Goal: Task Accomplishment & Management: Use online tool/utility

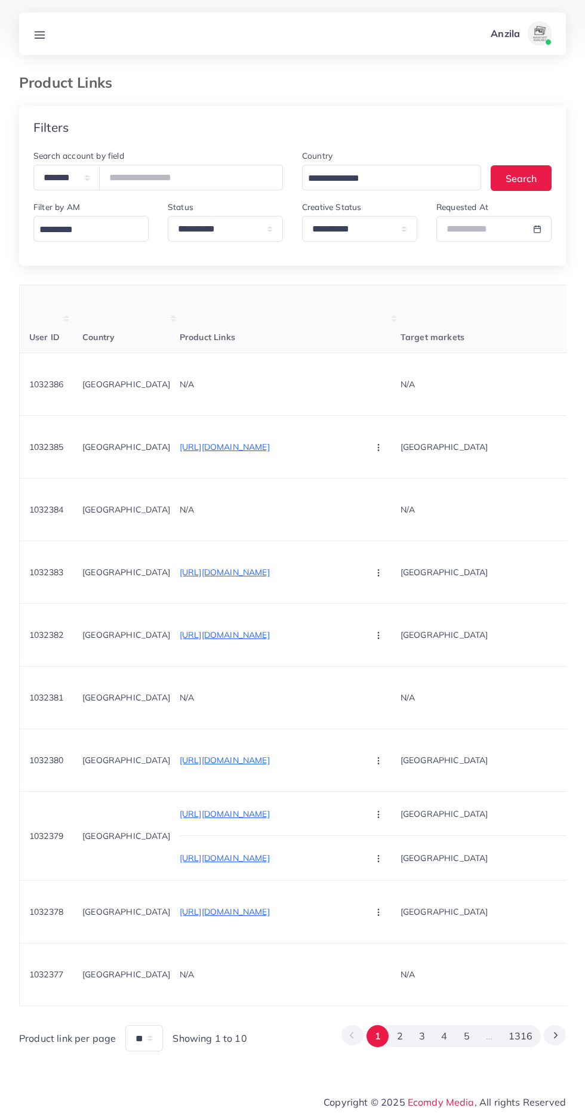
scroll to position [0, 210]
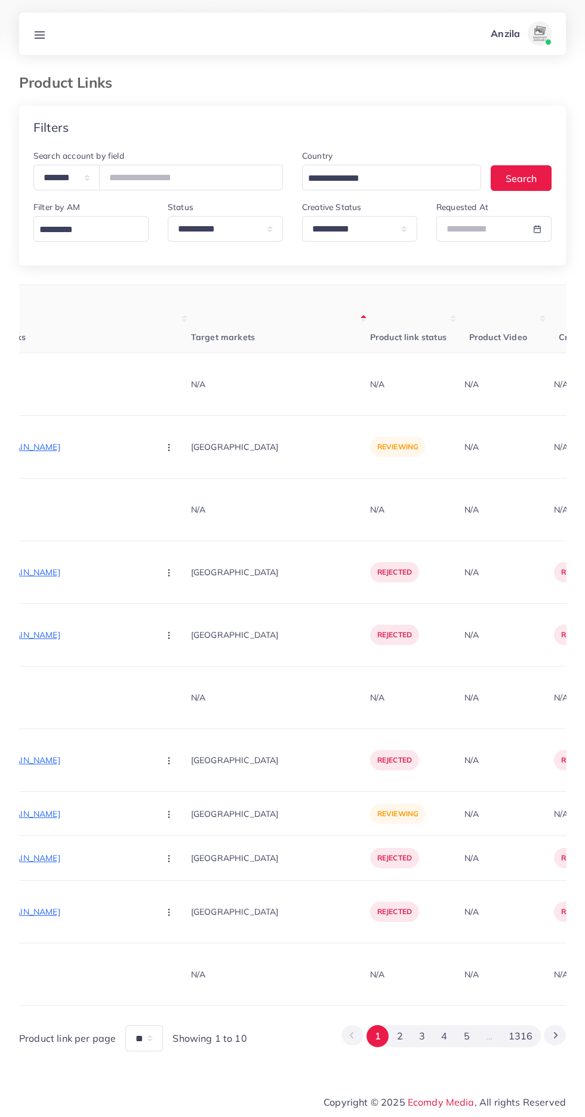
select select "*********"
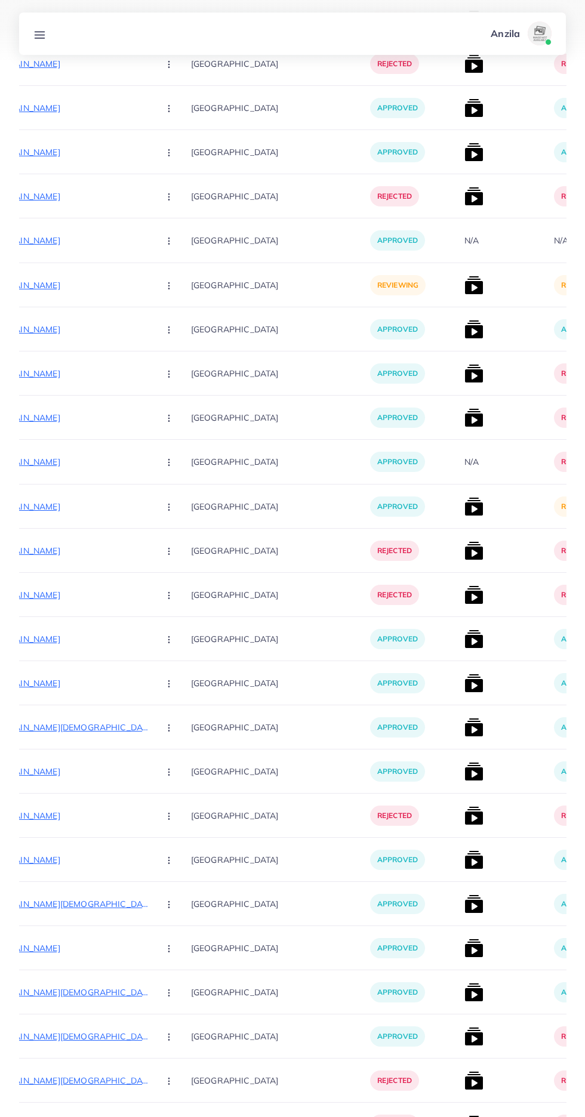
scroll to position [7510, 0]
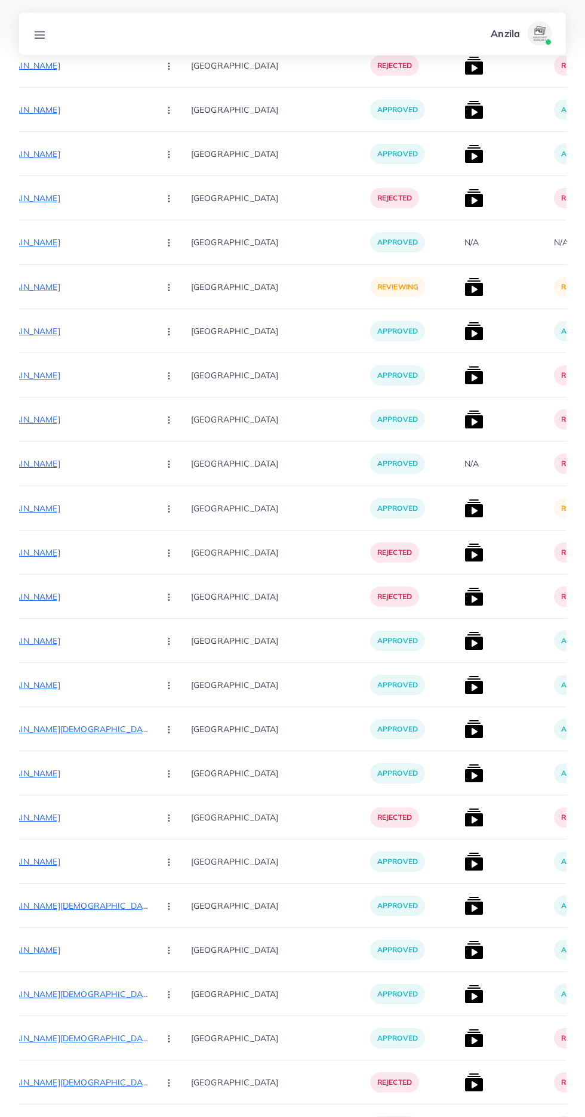
click at [464, 515] on img at bounding box center [473, 508] width 19 height 19
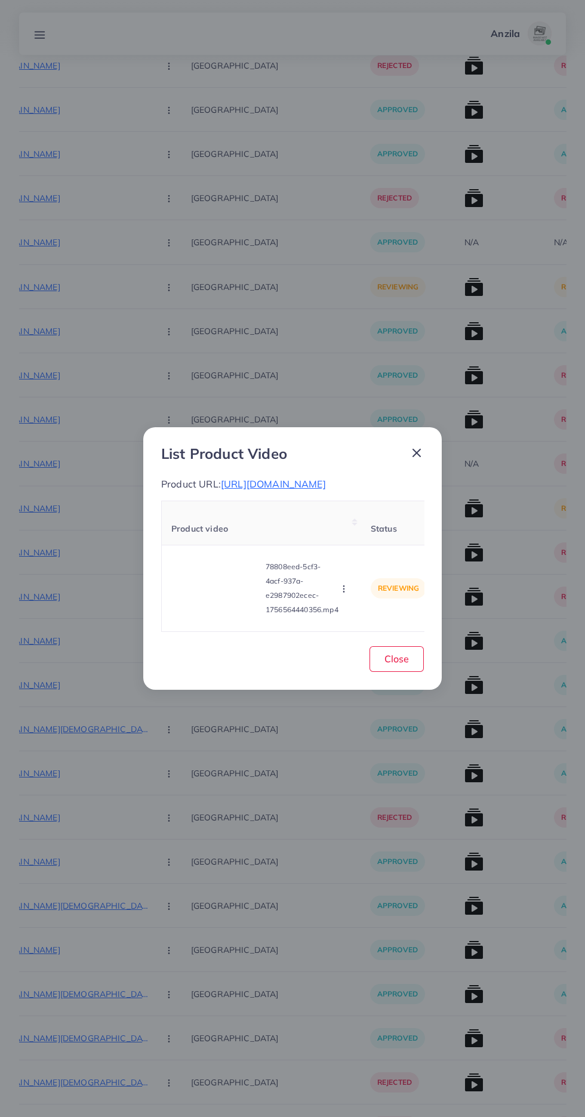
click at [241, 582] on video at bounding box center [216, 589] width 90 height 54
click at [230, 581] on div at bounding box center [216, 589] width 90 height 54
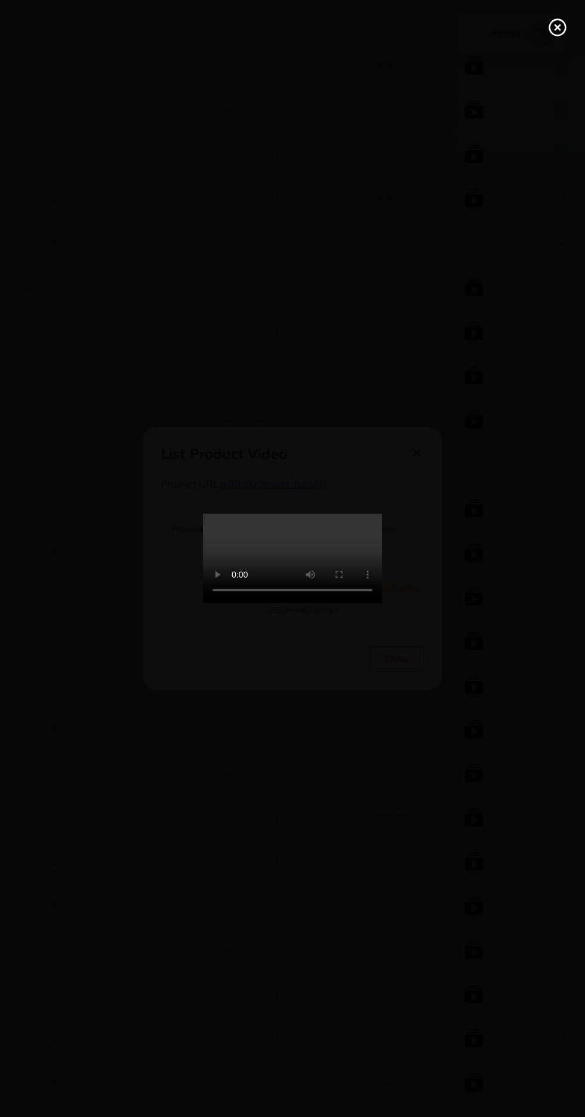
click at [552, 29] on icon at bounding box center [557, 27] width 19 height 19
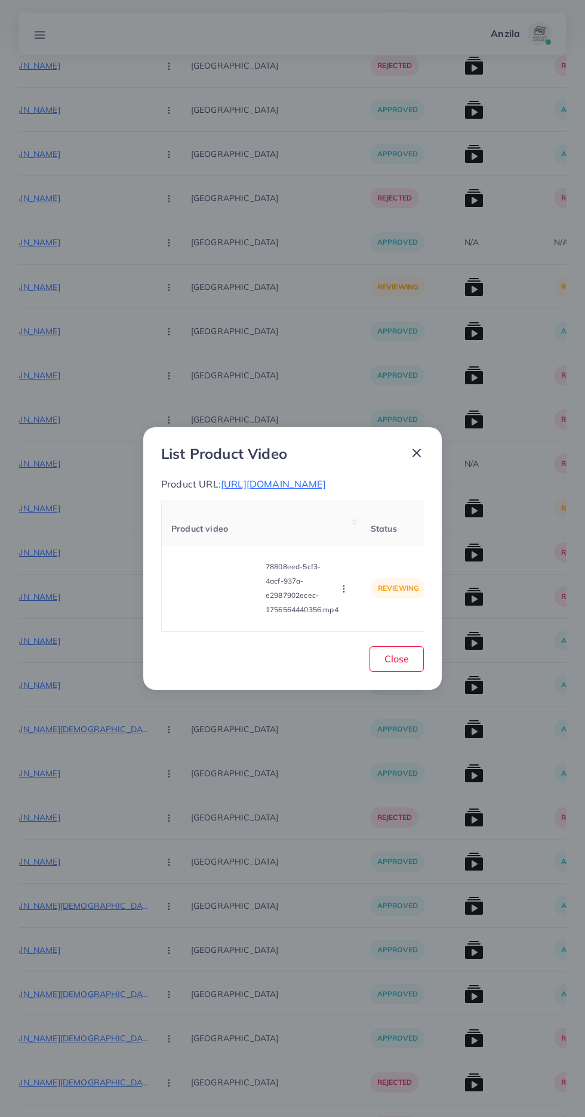
click at [346, 589] on icon "button" at bounding box center [344, 589] width 10 height 10
click at [385, 527] on span "Approve" at bounding box center [369, 533] width 39 height 12
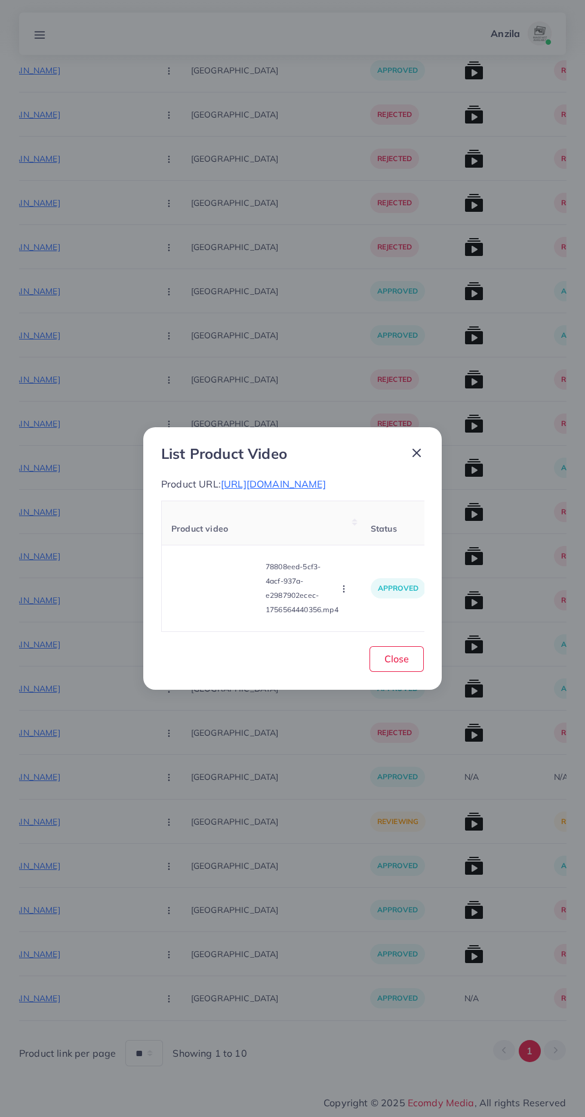
scroll to position [6975, 0]
click at [422, 623] on td "approved" at bounding box center [398, 588] width 74 height 87
click at [409, 652] on button "Close" at bounding box center [396, 659] width 54 height 26
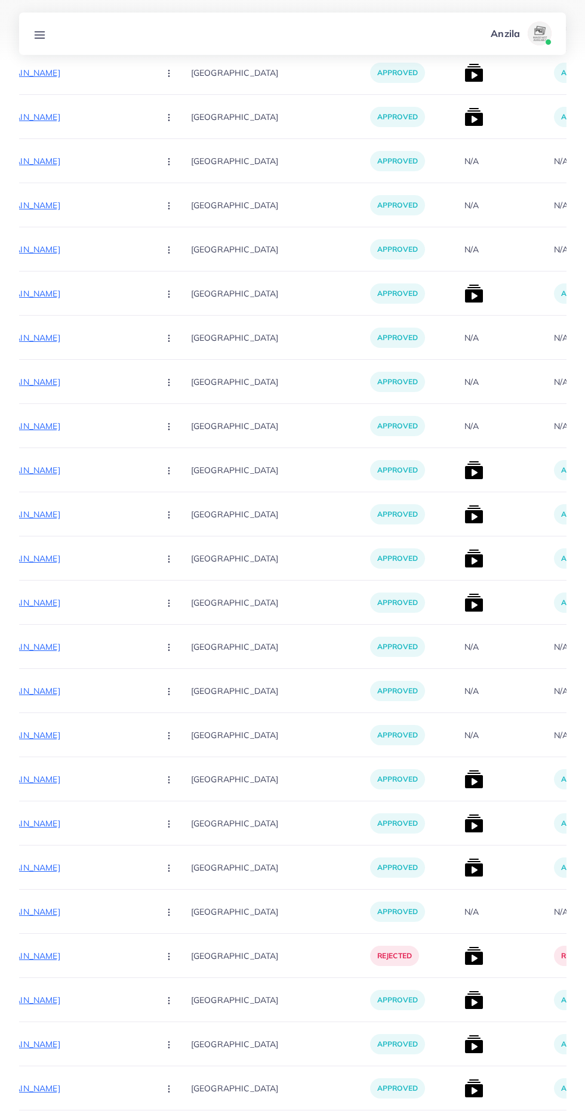
scroll to position [0, 0]
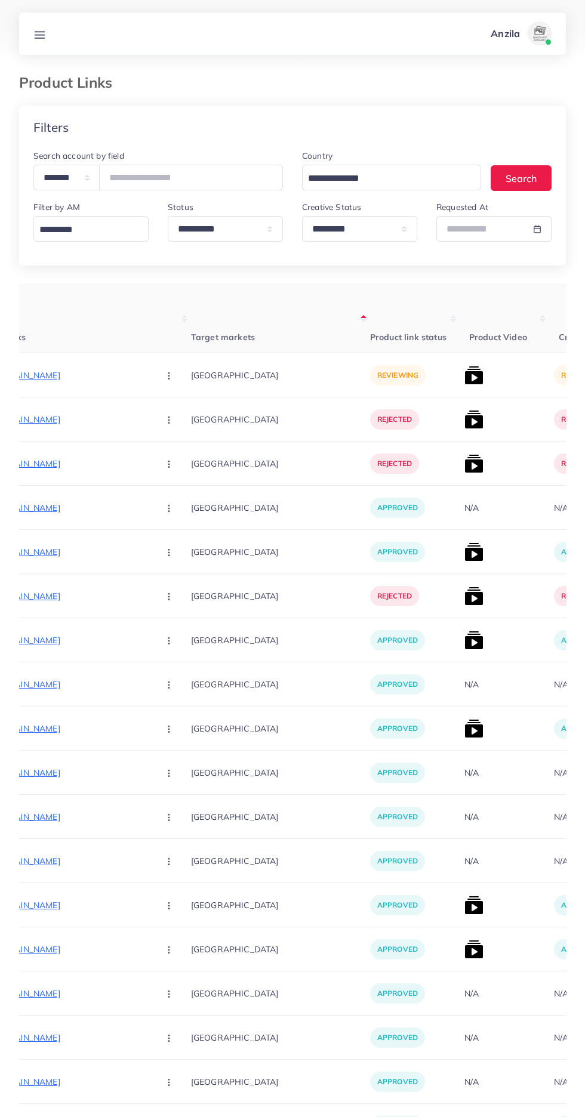
click at [60, 377] on p "[URL][DOMAIN_NAME]" at bounding box center [59, 375] width 179 height 14
click at [168, 376] on circle "button" at bounding box center [168, 375] width 1 height 1
click at [159, 439] on link "Reject" at bounding box center [197, 438] width 94 height 26
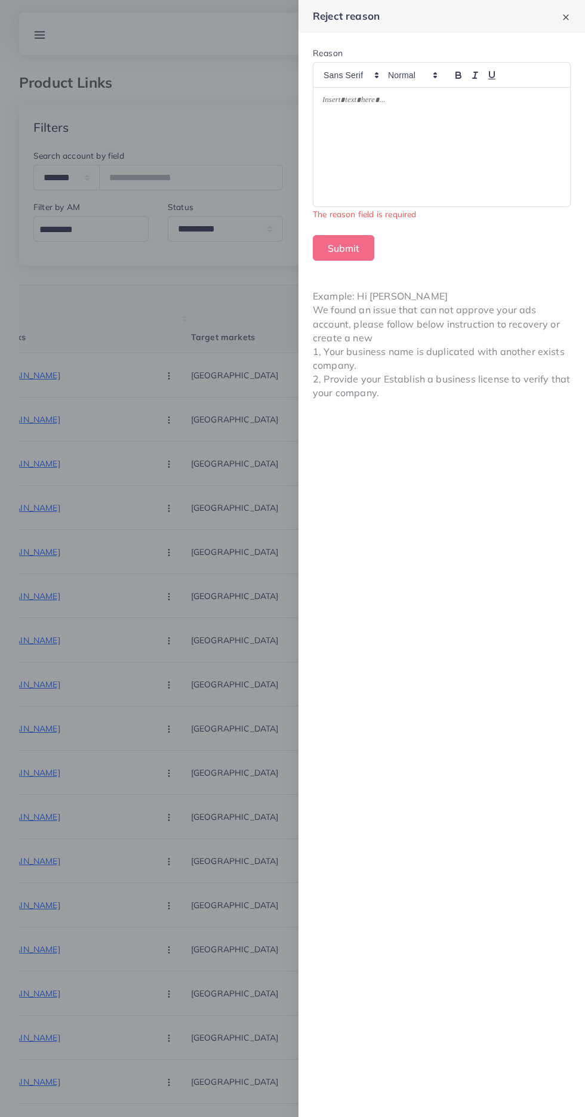
click at [466, 149] on div at bounding box center [441, 147] width 257 height 119
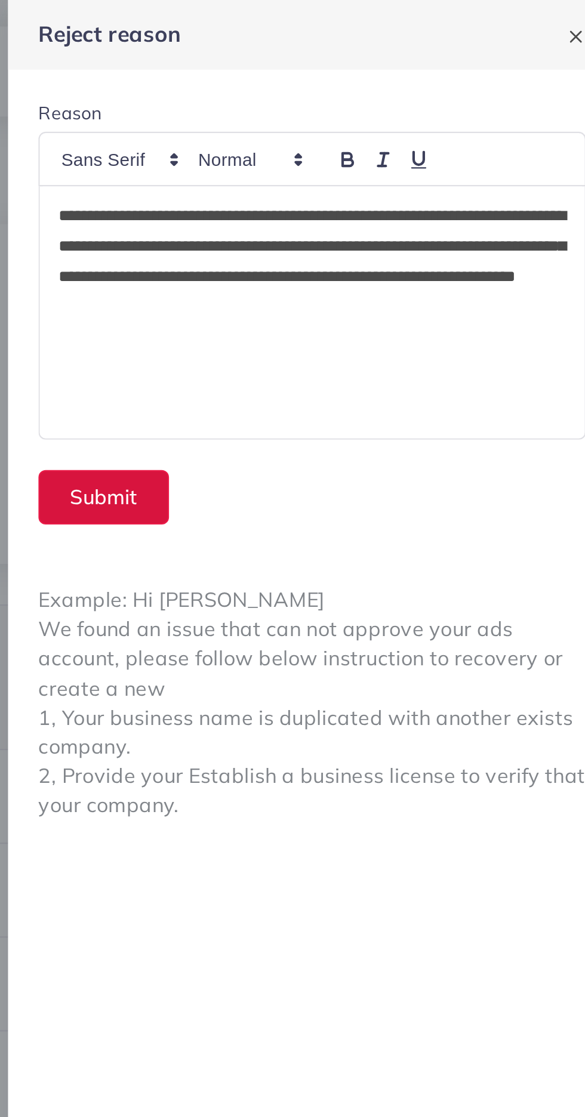
click at [349, 235] on button "Submit" at bounding box center [343, 234] width 61 height 26
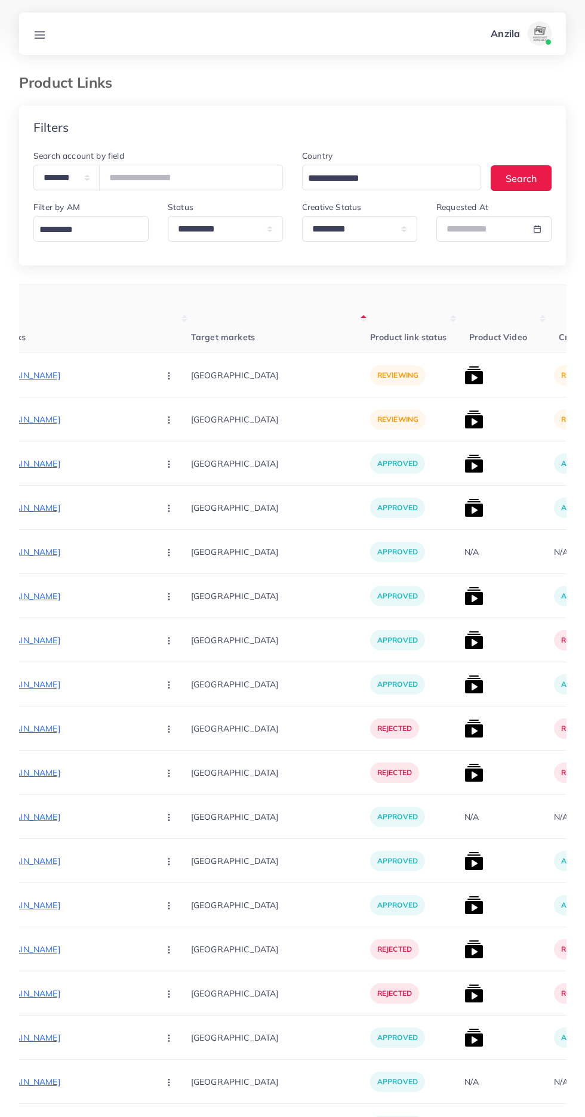
click at [60, 374] on p "[URL][DOMAIN_NAME]" at bounding box center [59, 375] width 179 height 14
click at [79, 370] on p "[URL][DOMAIN_NAME]" at bounding box center [59, 375] width 179 height 14
click at [149, 384] on button "button" at bounding box center [170, 375] width 42 height 27
click at [175, 417] on span "Approve" at bounding box center [194, 412] width 39 height 12
click at [51, 416] on p "[URL][DOMAIN_NAME]" at bounding box center [59, 419] width 179 height 14
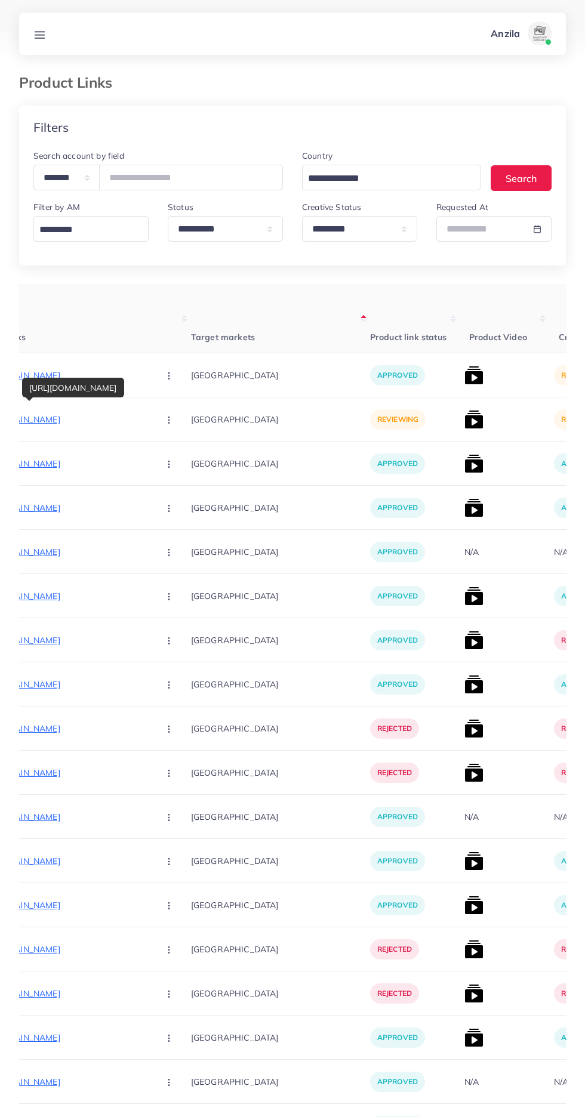
click at [164, 420] on icon "button" at bounding box center [169, 420] width 10 height 10
click at [175, 483] on span "Reject" at bounding box center [189, 482] width 29 height 12
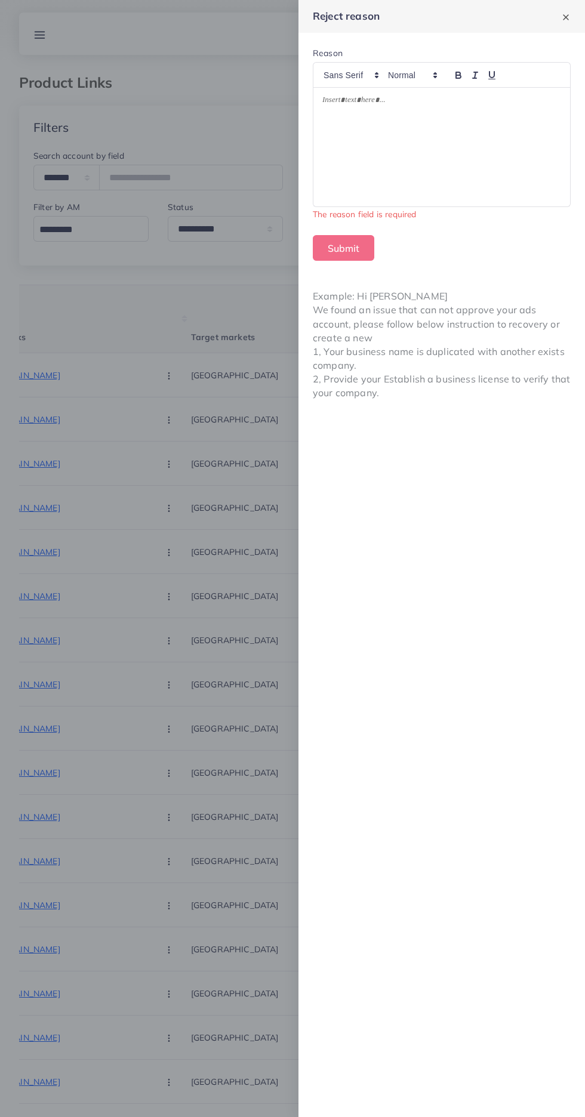
click at [519, 105] on p at bounding box center [441, 102] width 239 height 14
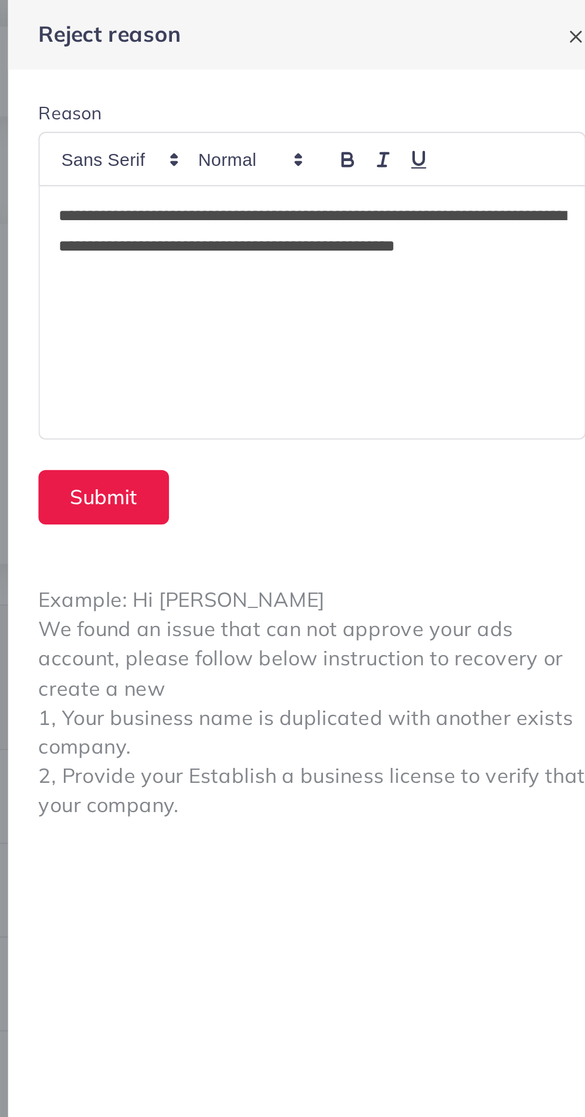
click at [507, 100] on p "**********" at bounding box center [441, 116] width 239 height 43
click at [341, 239] on button "Submit" at bounding box center [343, 234] width 61 height 26
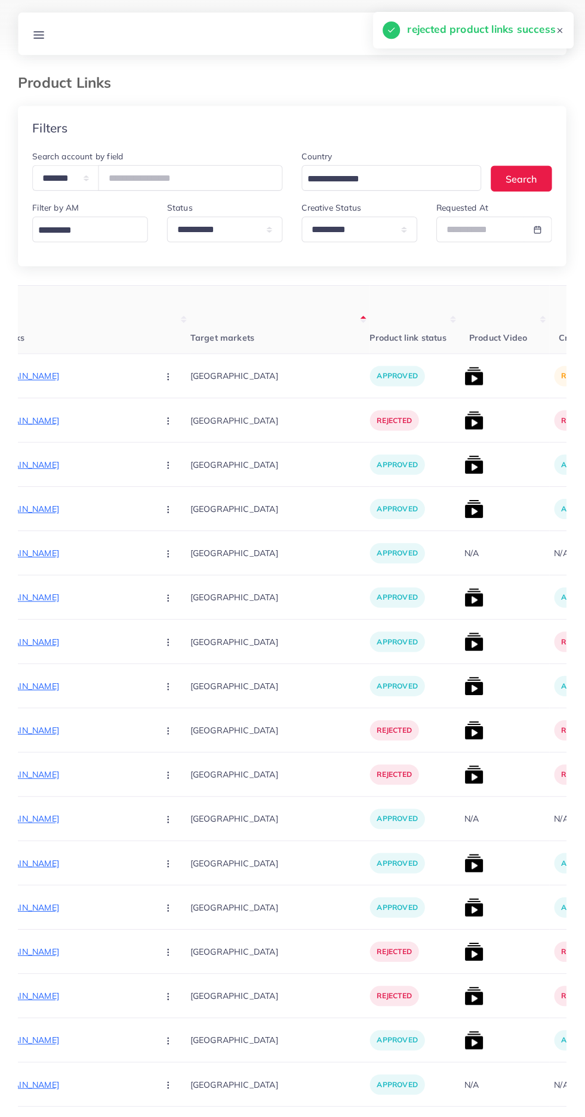
click at [464, 376] on img at bounding box center [473, 375] width 19 height 19
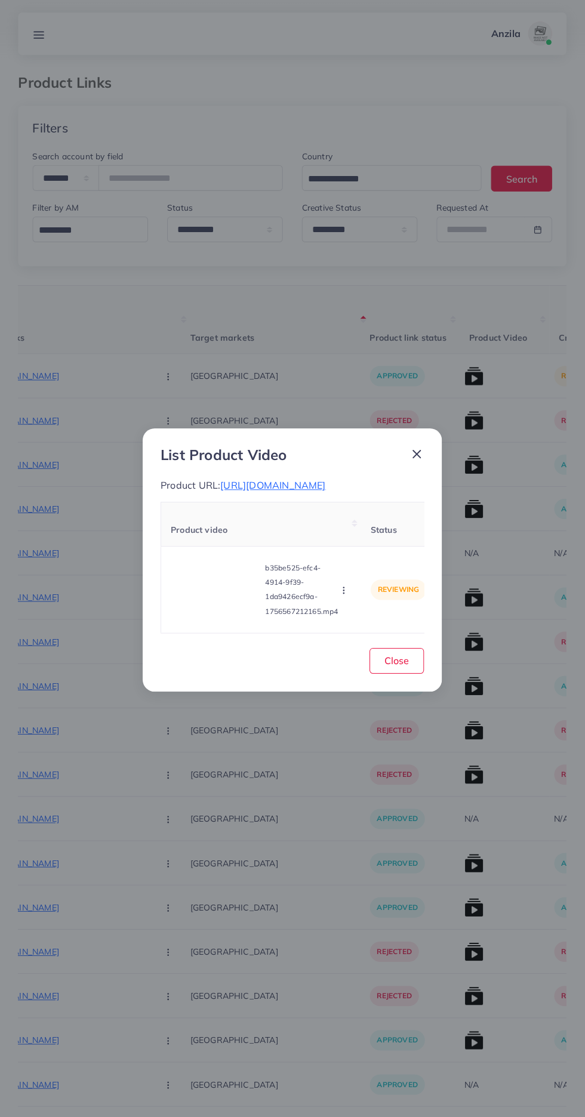
click at [209, 601] on video at bounding box center [216, 589] width 90 height 54
click at [209, 601] on div at bounding box center [216, 589] width 90 height 54
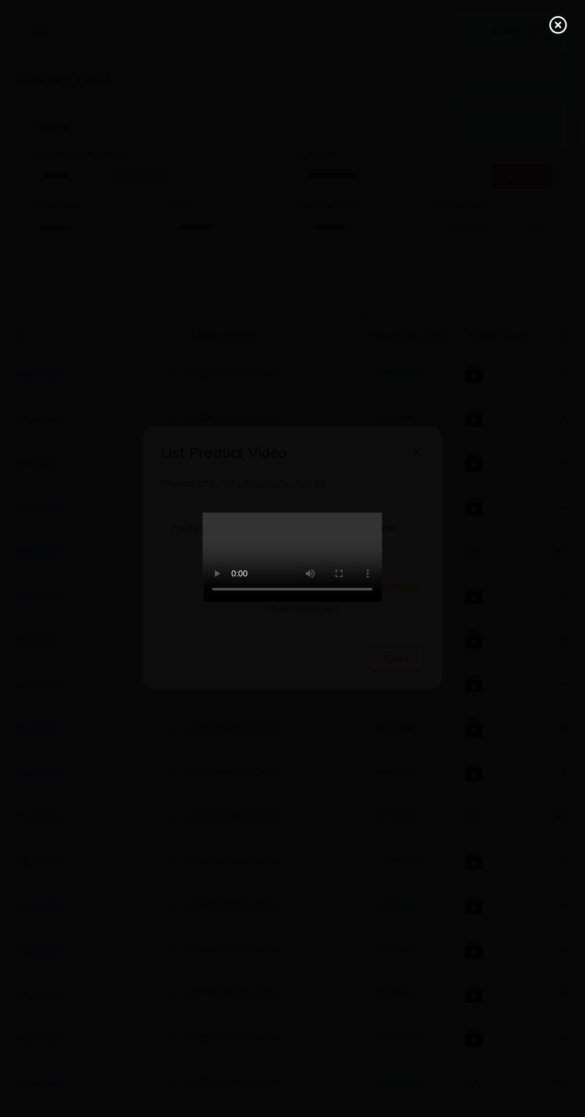
click at [550, 55] on div at bounding box center [292, 558] width 585 height 1117
click at [550, 32] on circle at bounding box center [558, 28] width 16 height 16
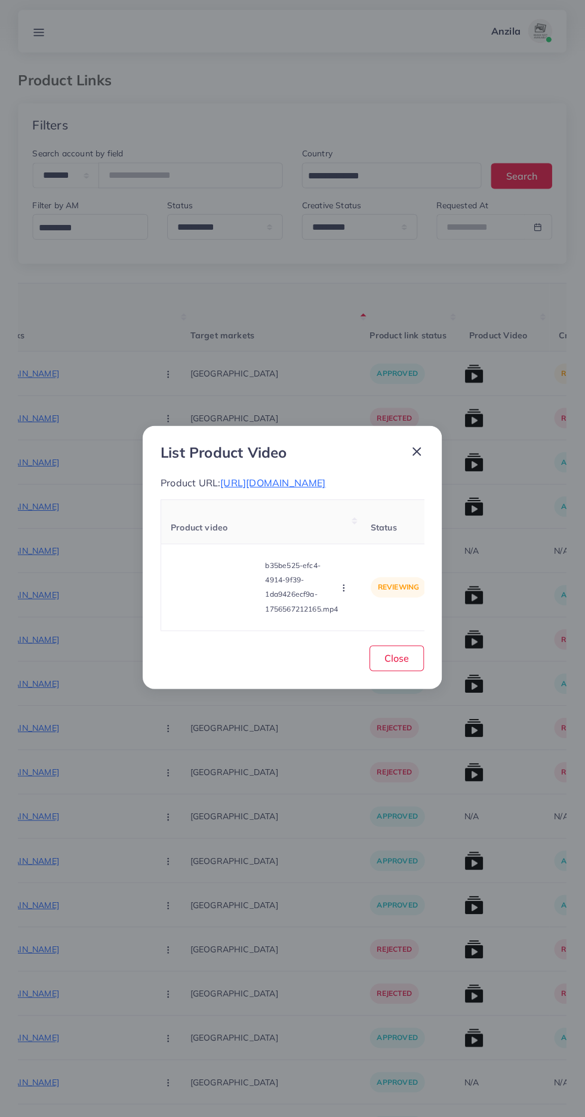
click at [347, 589] on icon "button" at bounding box center [344, 589] width 10 height 10
click at [376, 529] on span "Approve" at bounding box center [369, 533] width 39 height 12
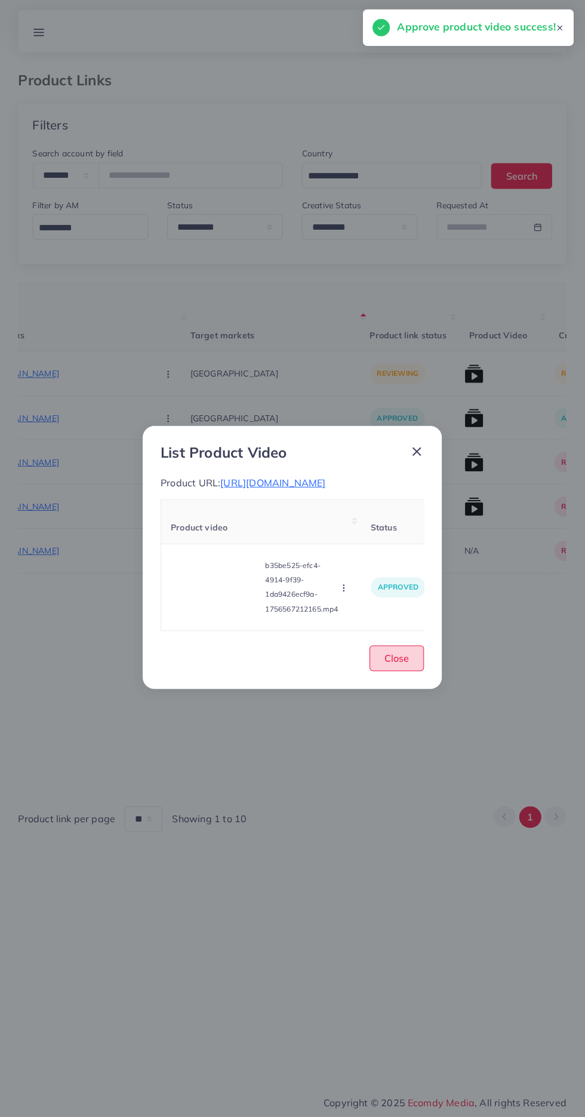
click at [416, 665] on button "Close" at bounding box center [396, 659] width 54 height 26
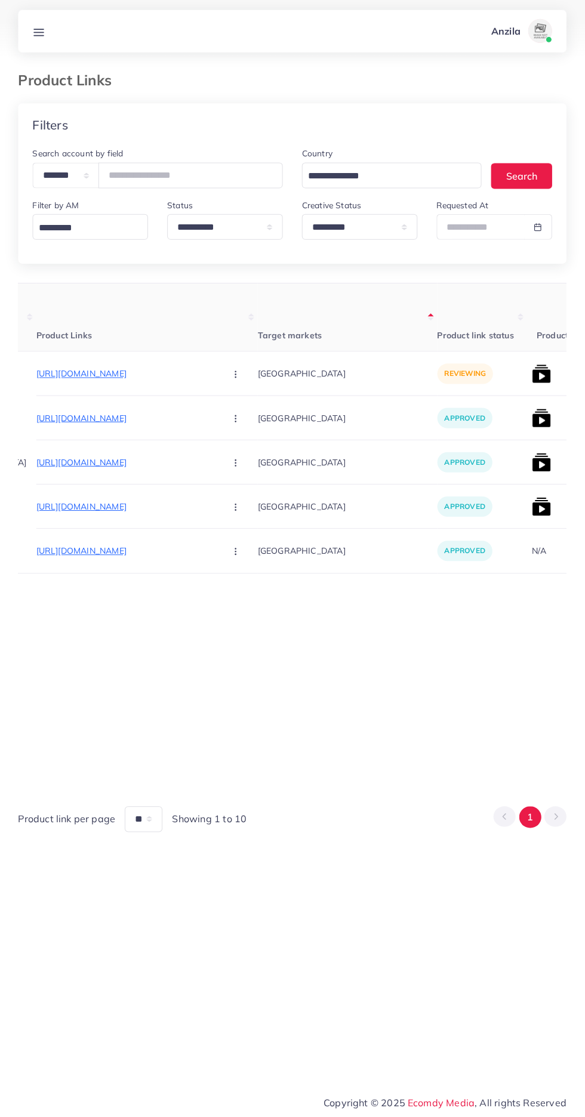
scroll to position [0, 137]
click at [241, 376] on circle "button" at bounding box center [241, 375] width 1 height 1
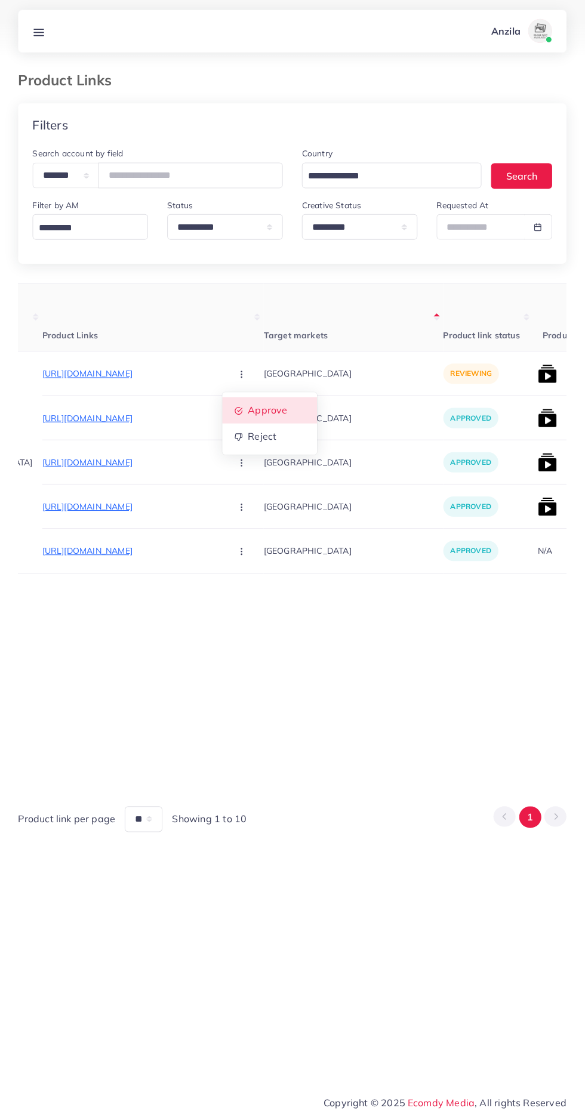
click at [241, 424] on link "Approve" at bounding box center [270, 412] width 94 height 26
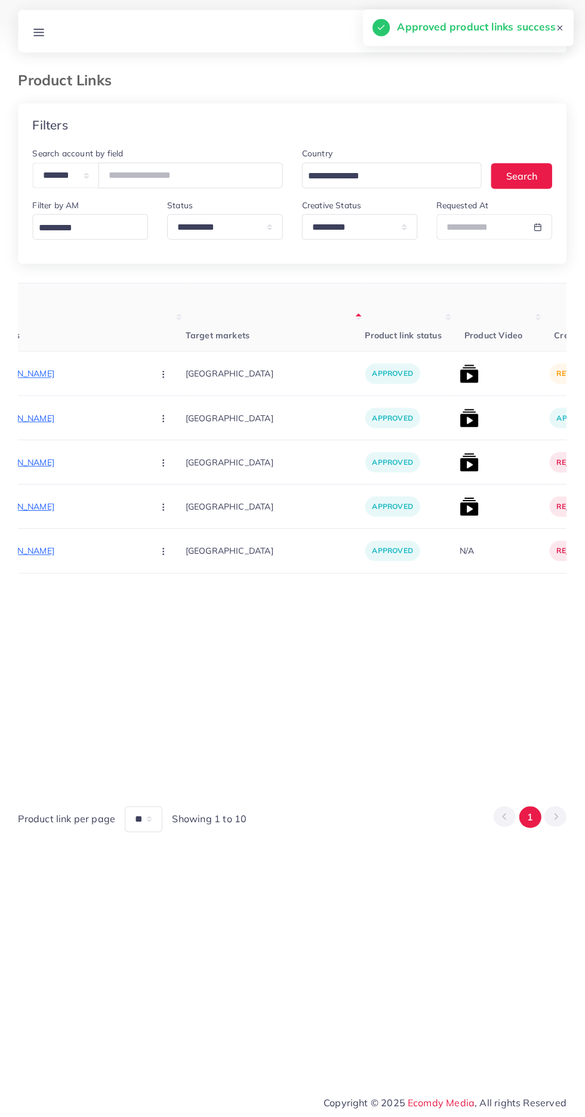
scroll to position [0, 226]
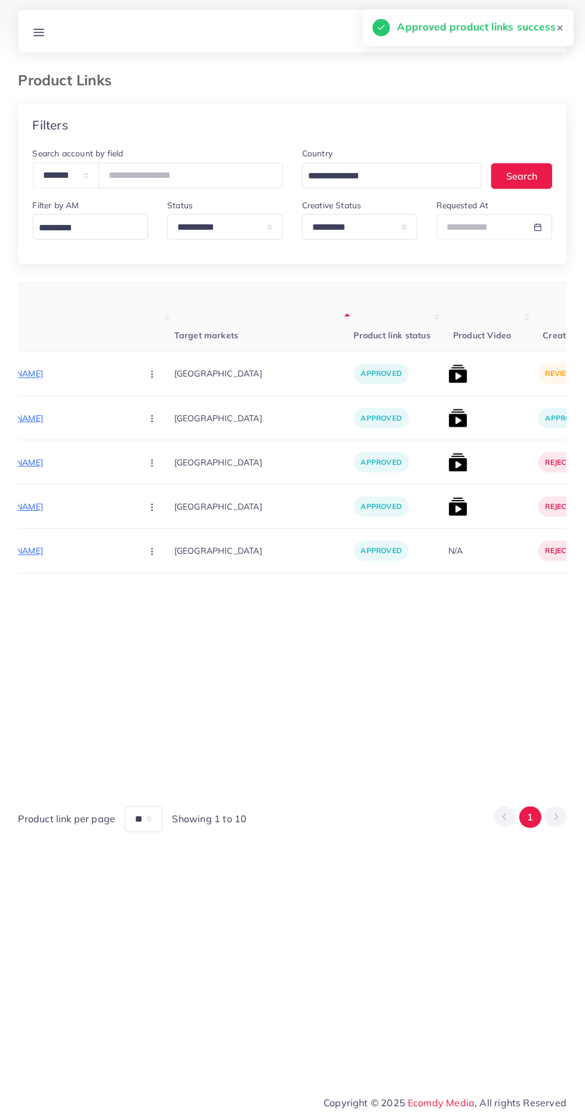
click at [448, 376] on img at bounding box center [457, 375] width 19 height 19
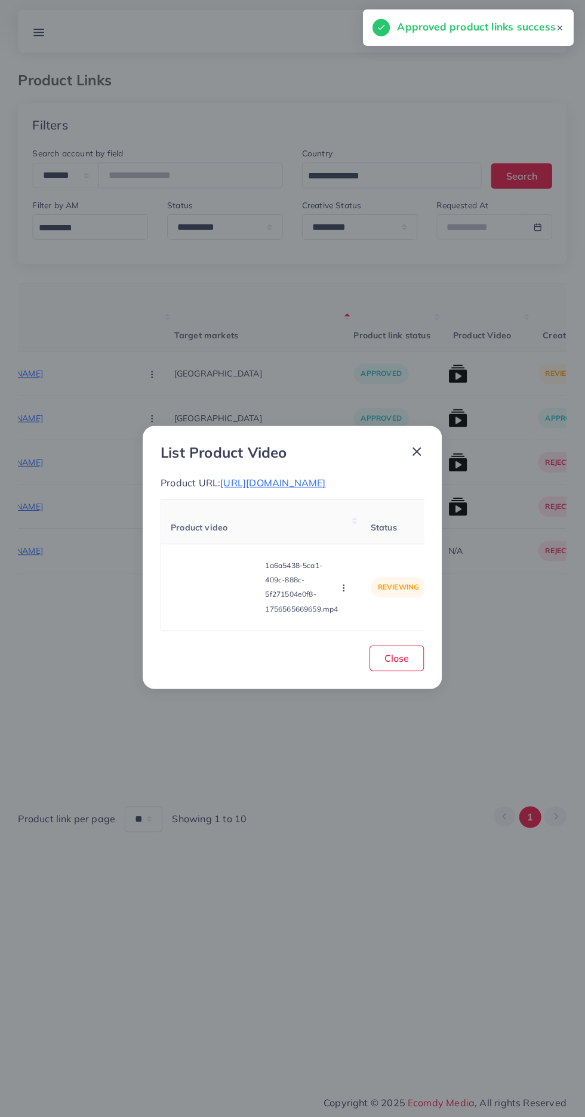
click at [213, 612] on video at bounding box center [216, 589] width 90 height 54
click at [231, 602] on div at bounding box center [216, 589] width 90 height 54
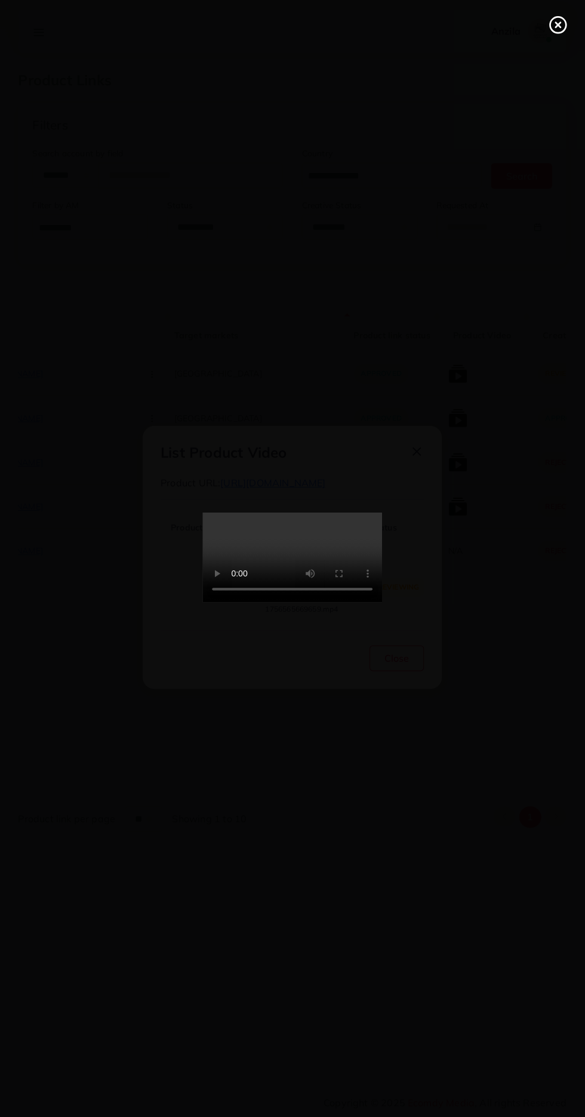
click at [552, 29] on icon at bounding box center [557, 27] width 19 height 19
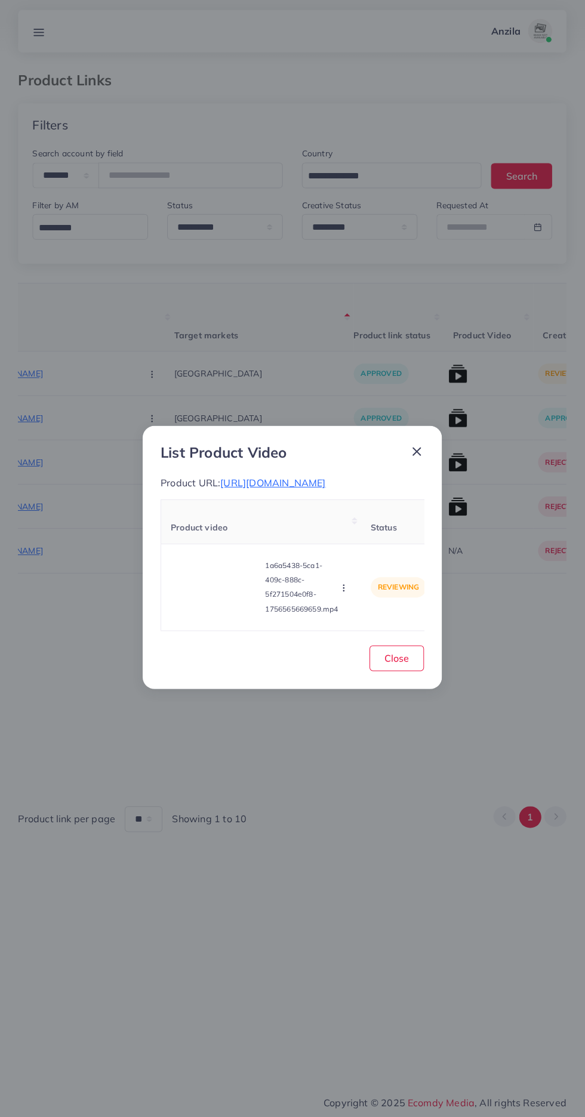
click at [344, 594] on icon "button" at bounding box center [344, 589] width 10 height 10
click at [381, 538] on span "Approve" at bounding box center [369, 533] width 39 height 12
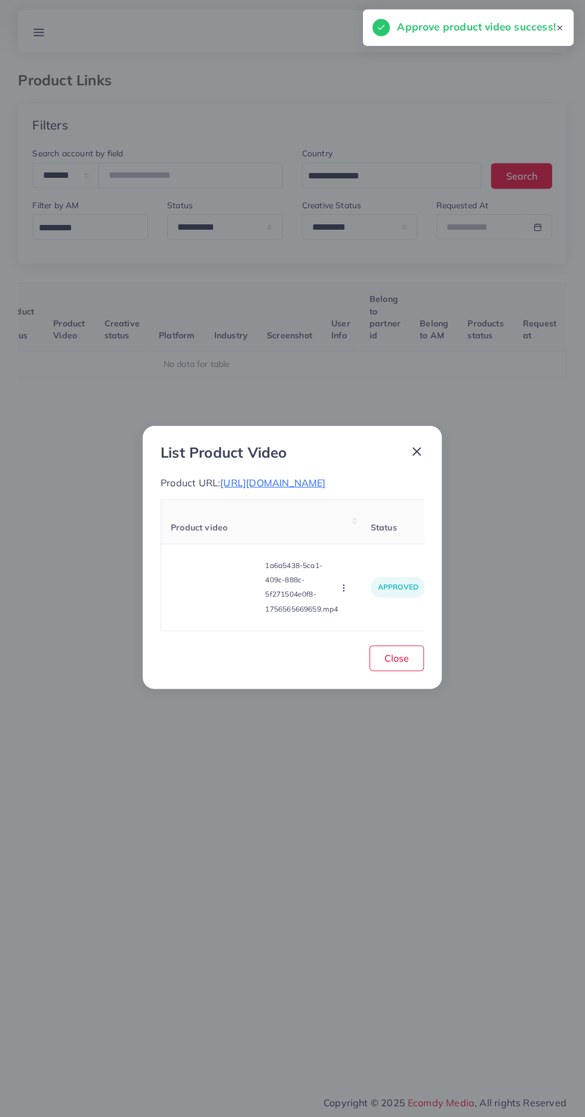
scroll to position [0, 187]
click at [208, 173] on div "List Product Video Product URL: [URL][DOMAIN_NAME] Product video Status Reason …" at bounding box center [292, 558] width 585 height 1117
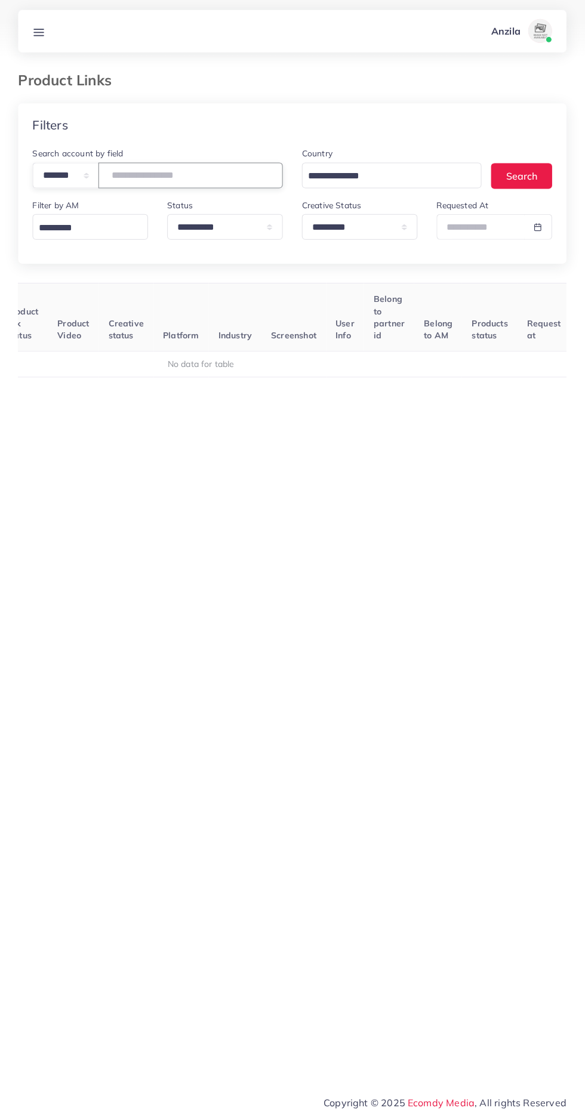
click at [131, 182] on input "number" at bounding box center [191, 178] width 184 height 26
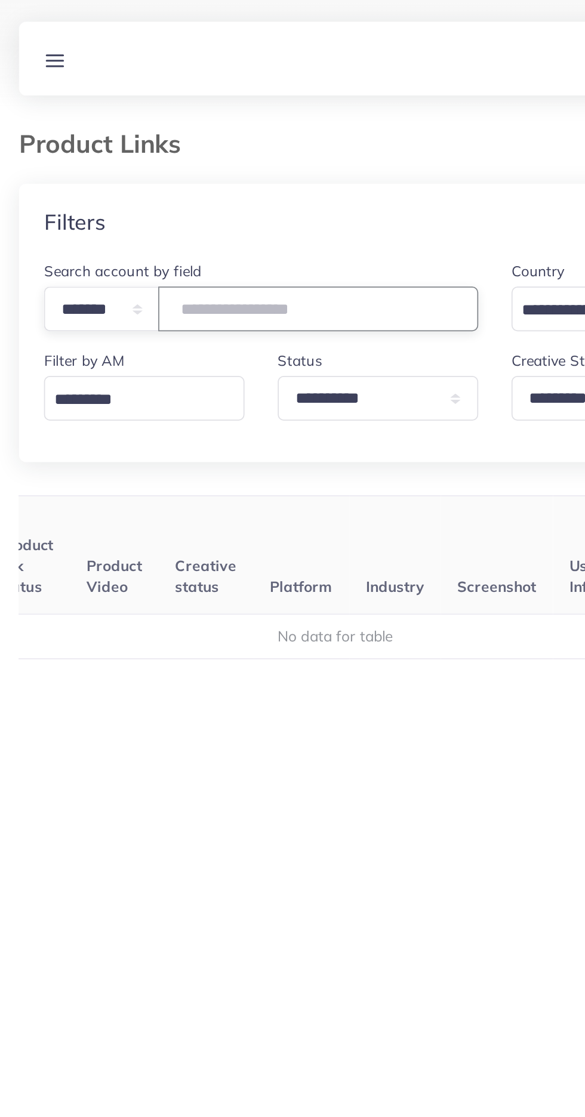
click at [127, 179] on input "number" at bounding box center [191, 178] width 184 height 26
type input "*******"
click at [293, 289] on div "User ID Country Product Links Target markets Product link status Product Video …" at bounding box center [292, 536] width 547 height 503
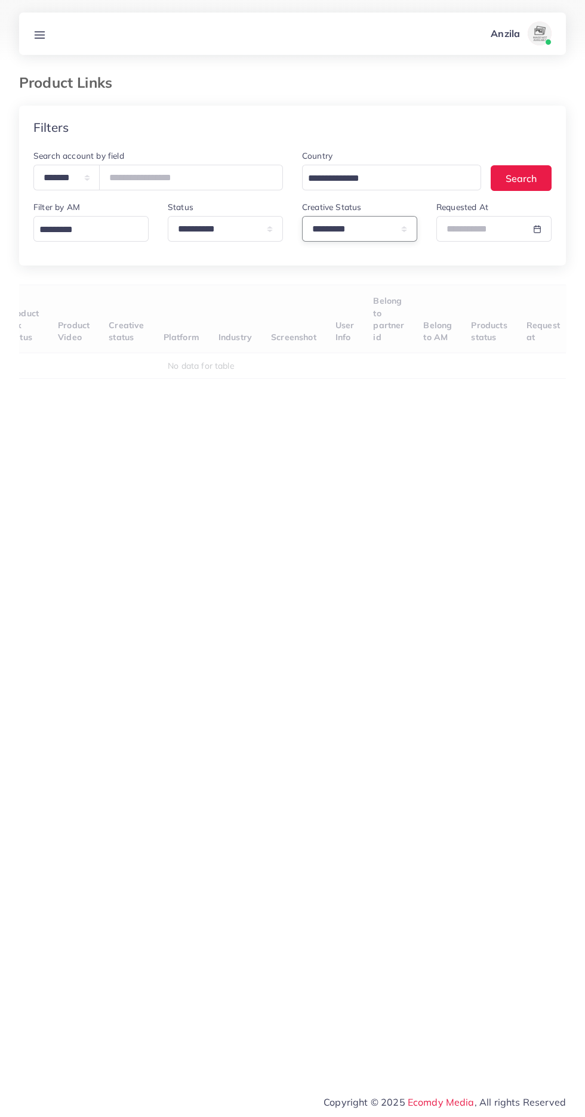
click at [401, 236] on select "**********" at bounding box center [359, 229] width 115 height 26
select select
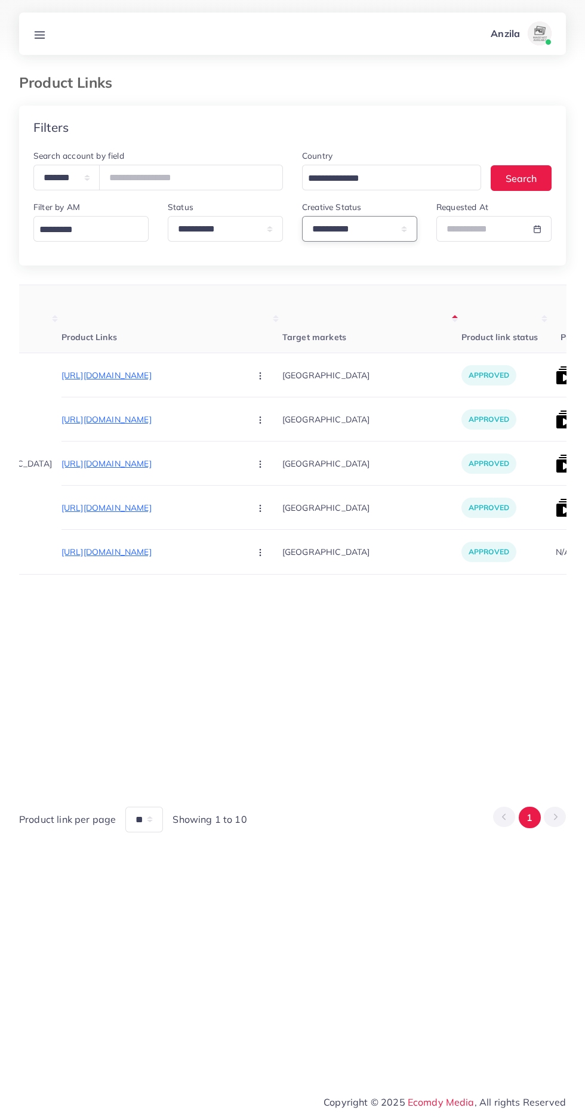
scroll to position [0, 102]
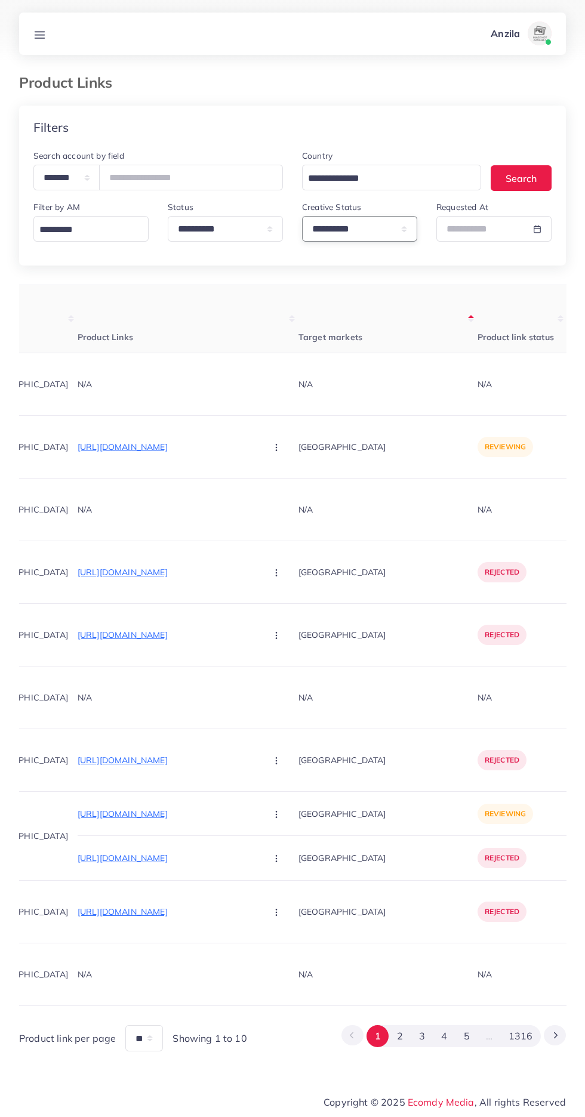
click at [353, 240] on select "**********" at bounding box center [359, 229] width 115 height 26
select select "*********"
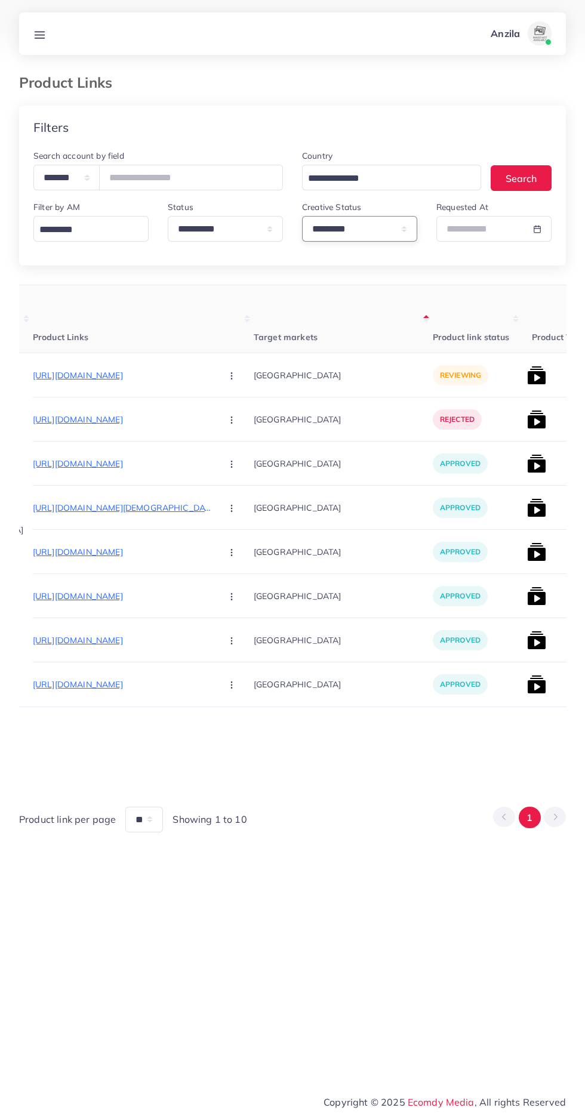
scroll to position [0, 164]
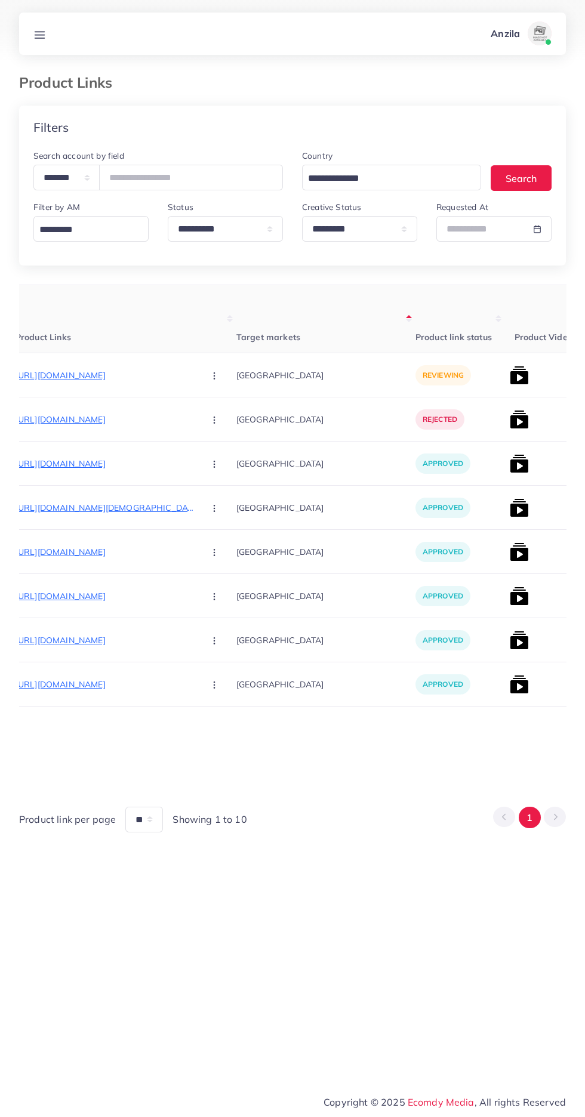
click at [74, 382] on p "[URL][DOMAIN_NAME]" at bounding box center [105, 375] width 179 height 14
click at [124, 358] on div "[URL][DOMAIN_NAME]" at bounding box center [73, 356] width 102 height 20
click at [214, 376] on circle "button" at bounding box center [214, 375] width 1 height 1
click at [214, 462] on circle "button" at bounding box center [214, 461] width 1 height 1
click at [214, 376] on circle "button" at bounding box center [214, 375] width 1 height 1
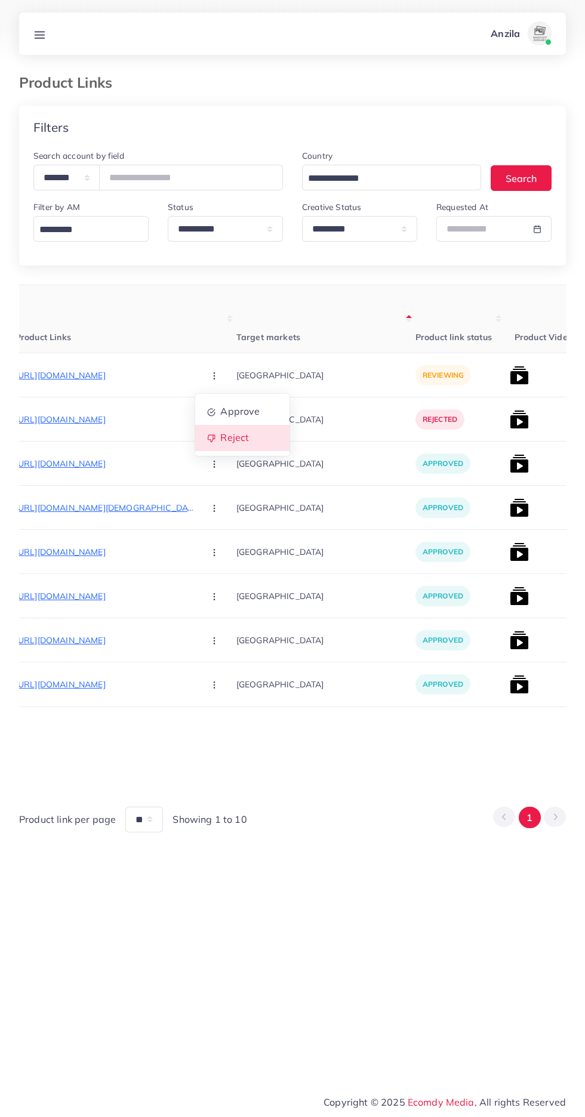
click at [195, 445] on link "Reject" at bounding box center [242, 438] width 94 height 26
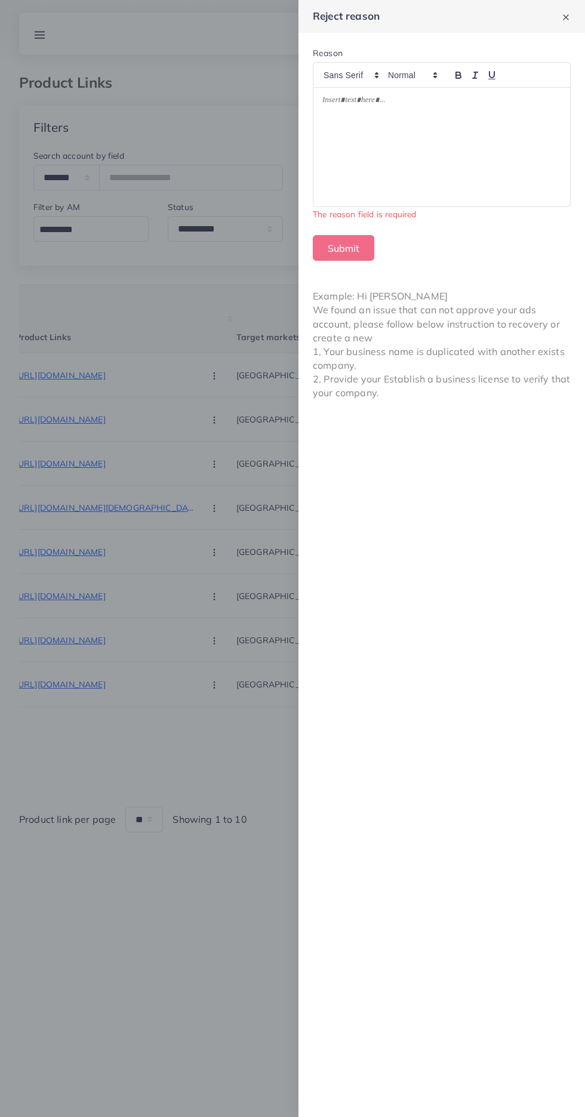
click at [483, 145] on div at bounding box center [441, 147] width 257 height 119
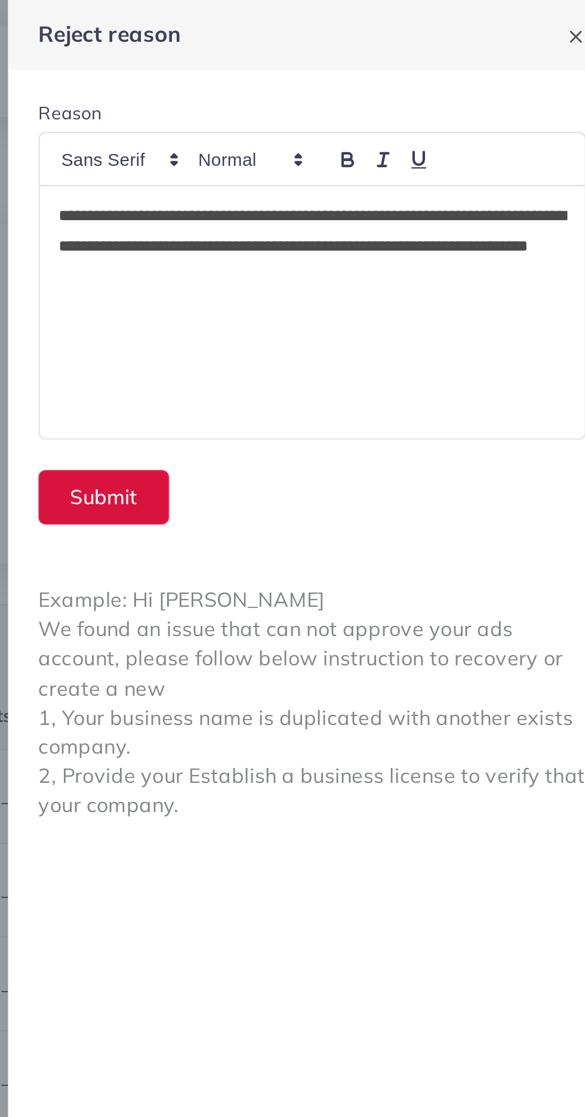
click at [336, 230] on button "Submit" at bounding box center [343, 234] width 61 height 26
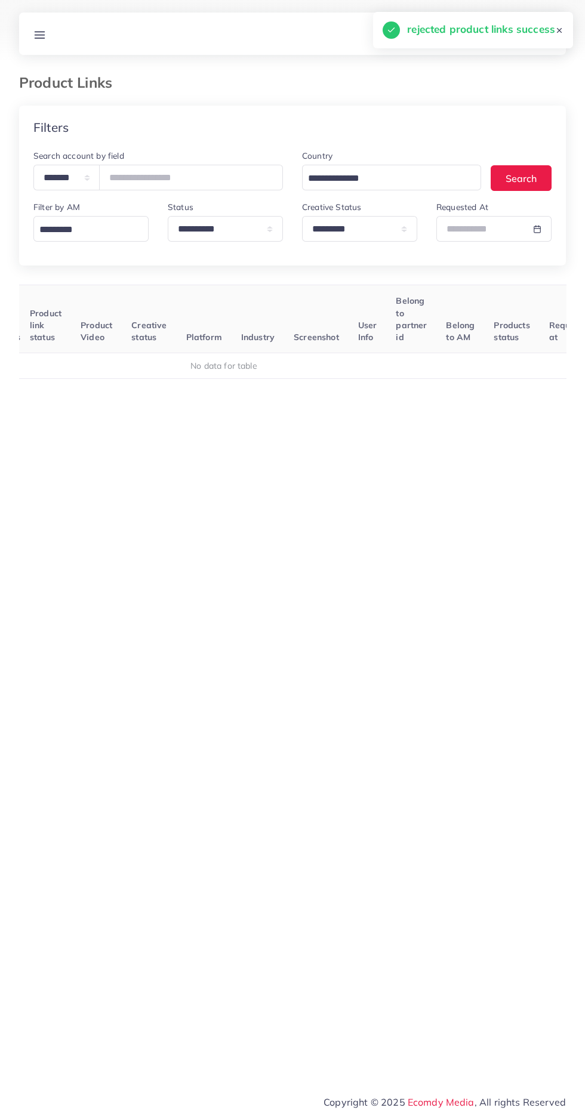
click at [39, 35] on line at bounding box center [40, 35] width 10 height 0
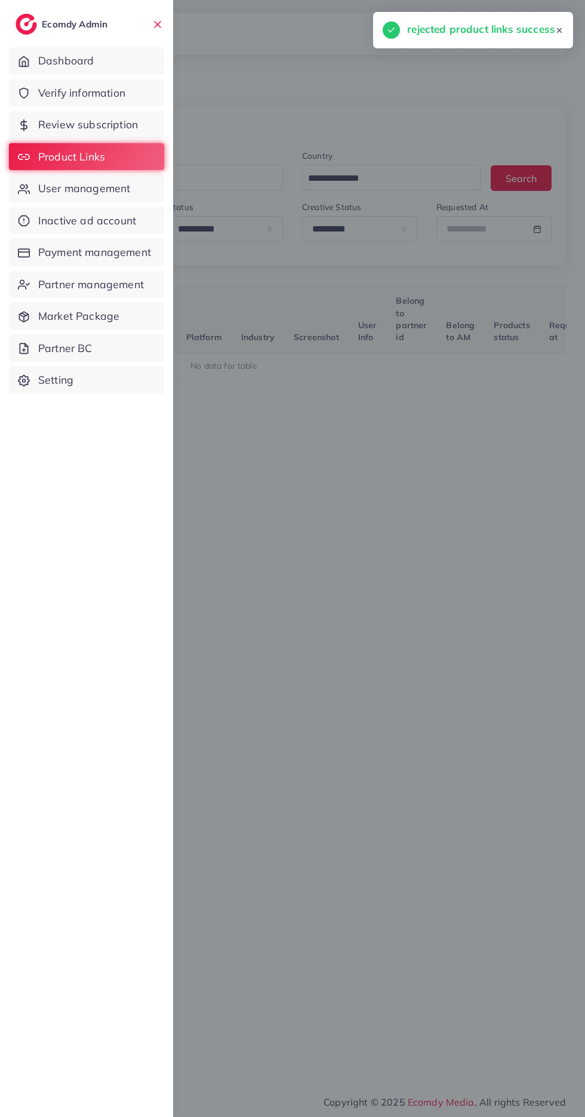
click at [52, 91] on span "Verify information" at bounding box center [81, 93] width 87 height 16
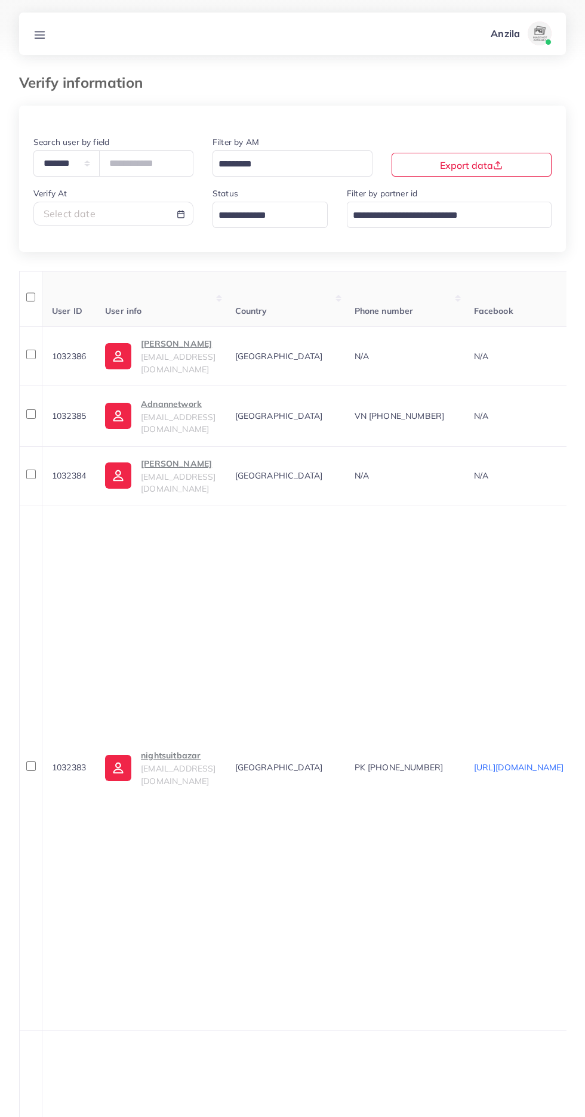
click at [264, 220] on input "Search for option" at bounding box center [263, 216] width 98 height 19
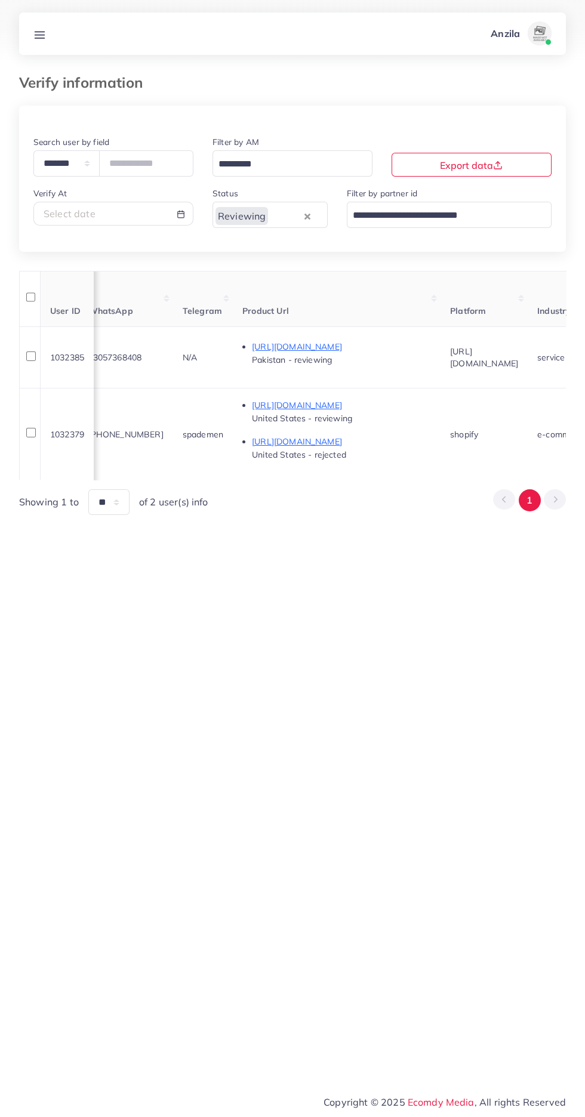
scroll to position [0, 584]
copy span "[PHONE_NUMBER]"
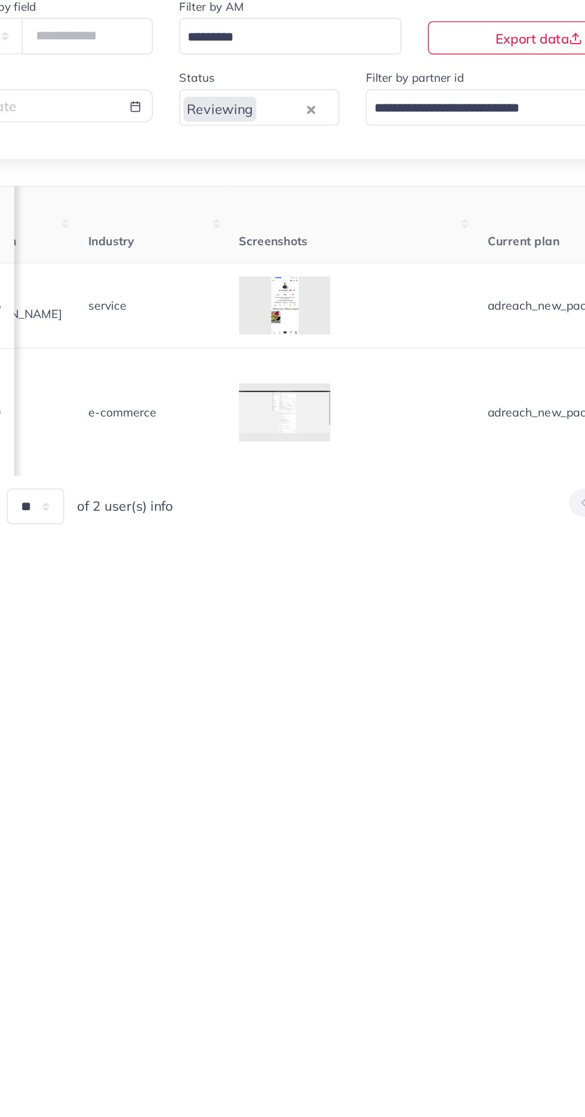
scroll to position [0, 979]
click at [0, 0] on div at bounding box center [0, 0] width 0 height 0
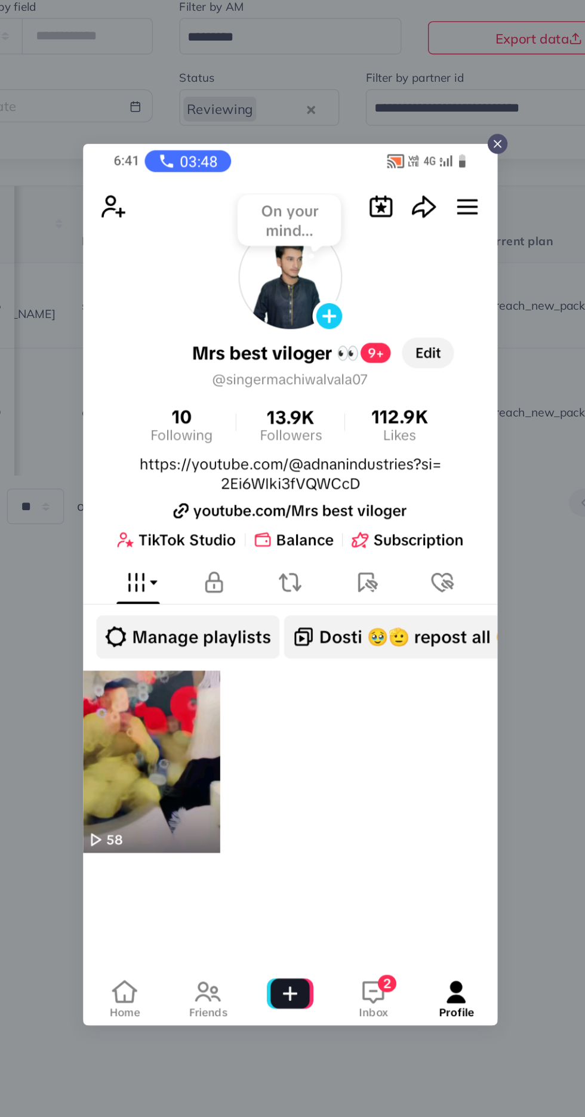
click at [473, 619] on div at bounding box center [292, 558] width 585 height 1117
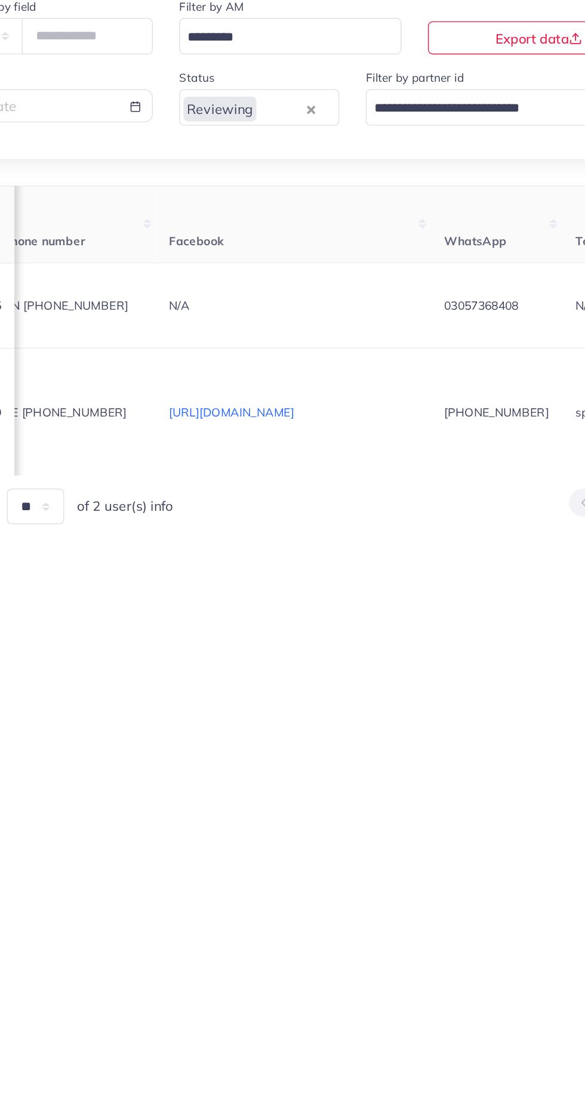
scroll to position [0, 0]
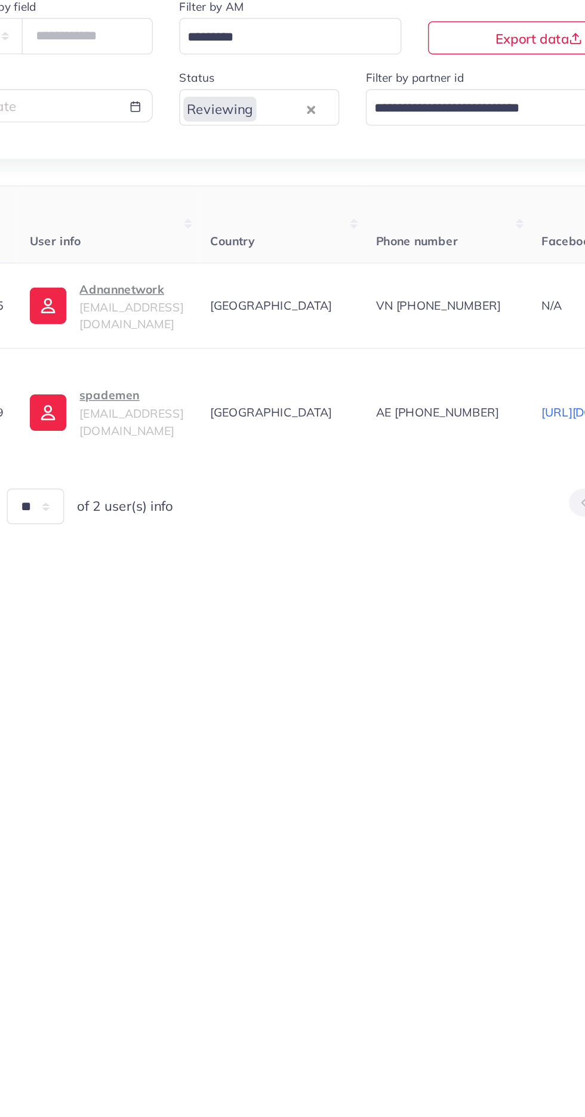
click at [196, 353] on p "Adnannetwork" at bounding box center [178, 345] width 75 height 14
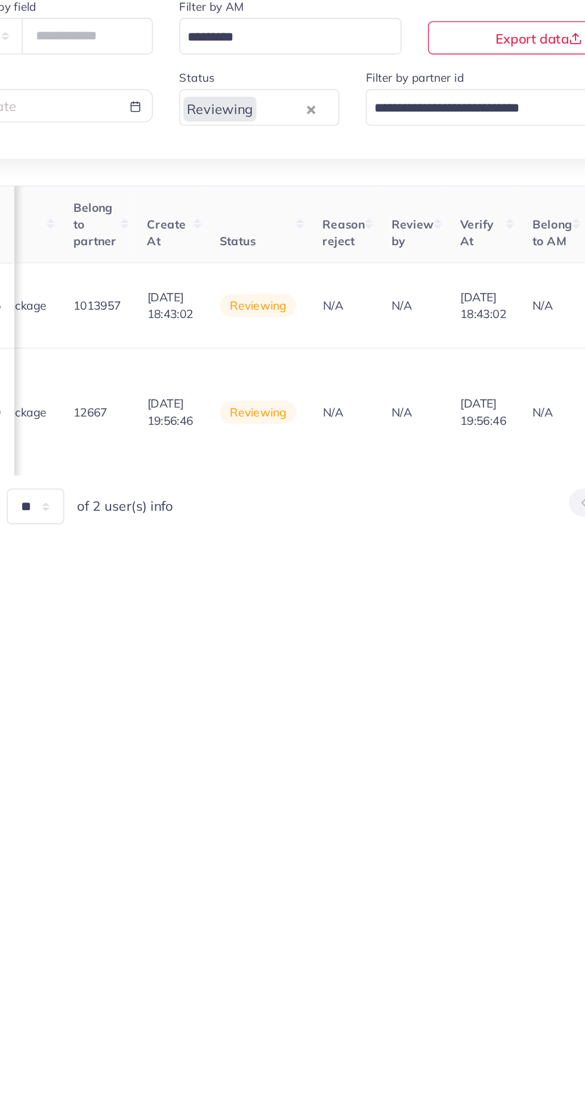
scroll to position [0, 1524]
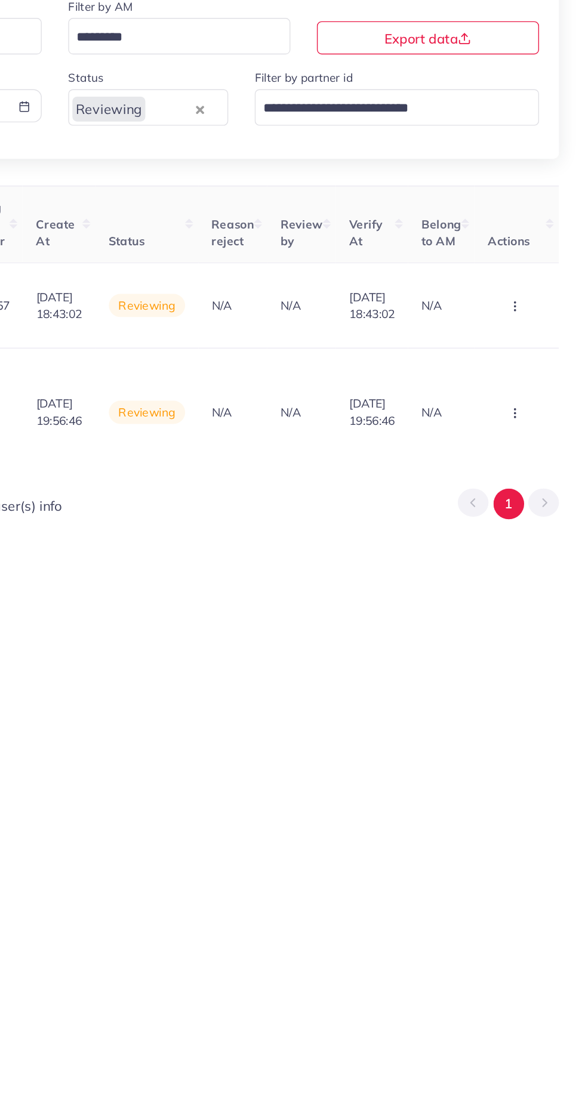
click at [543, 355] on button "button" at bounding box center [536, 357] width 42 height 27
click at [507, 393] on span "Approve" at bounding box center [500, 394] width 39 height 12
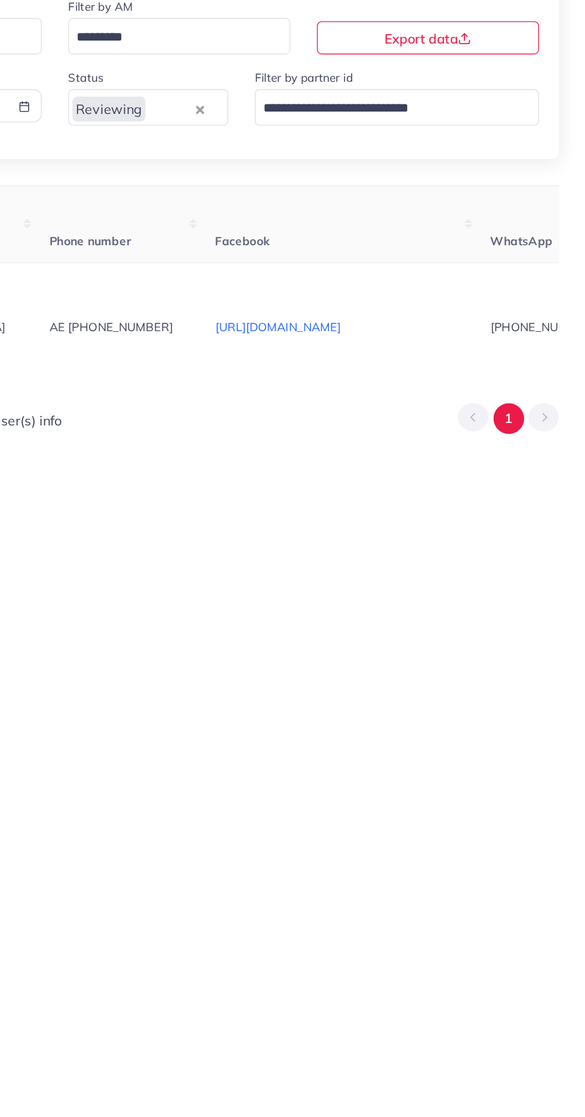
scroll to position [0, 0]
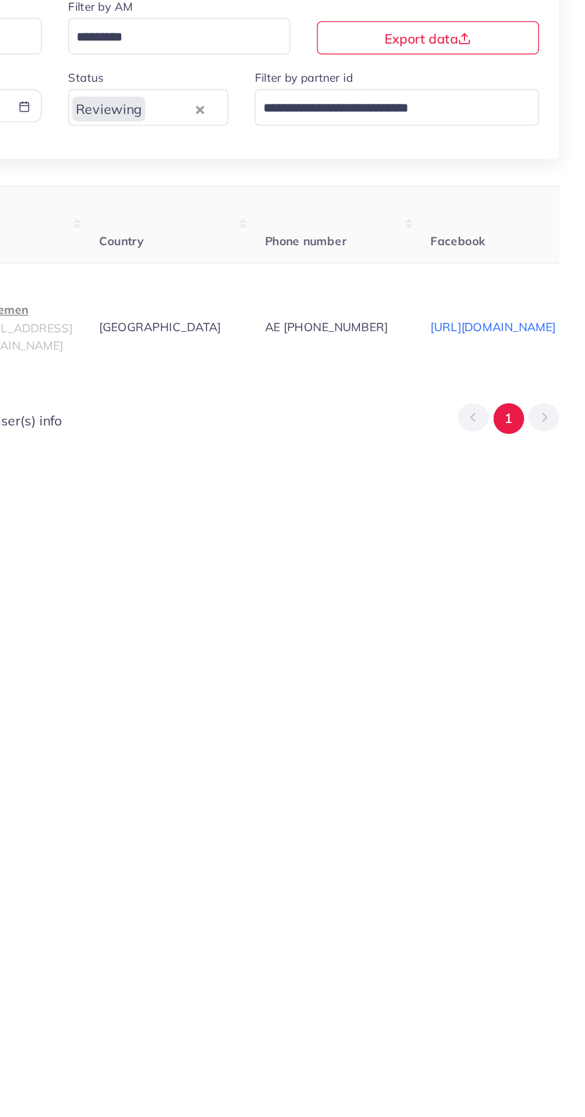
click at [199, 368] on p "spademen" at bounding box center [178, 360] width 75 height 14
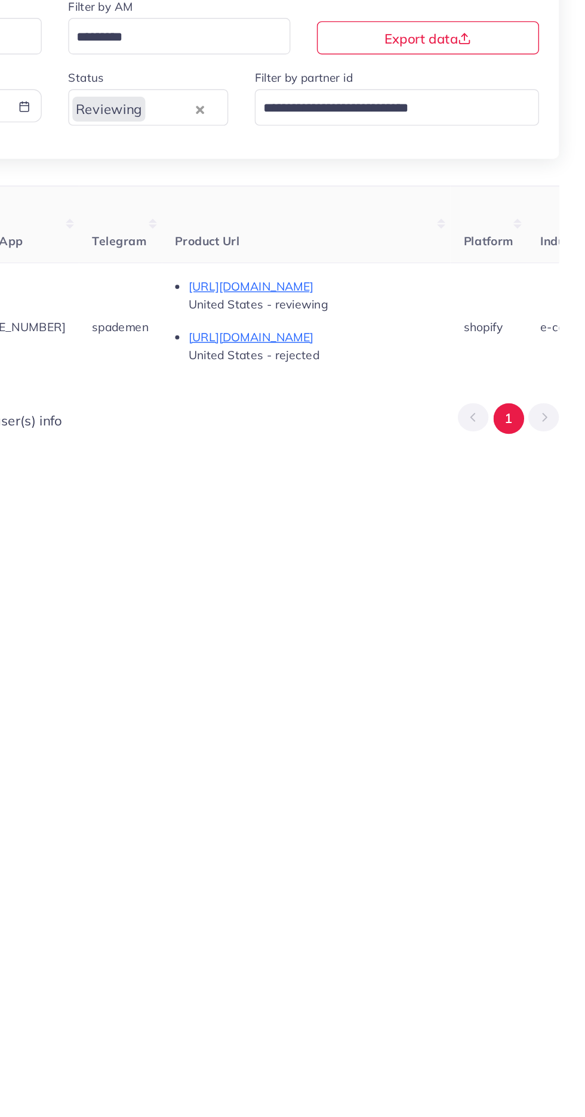
scroll to position [0, 1366]
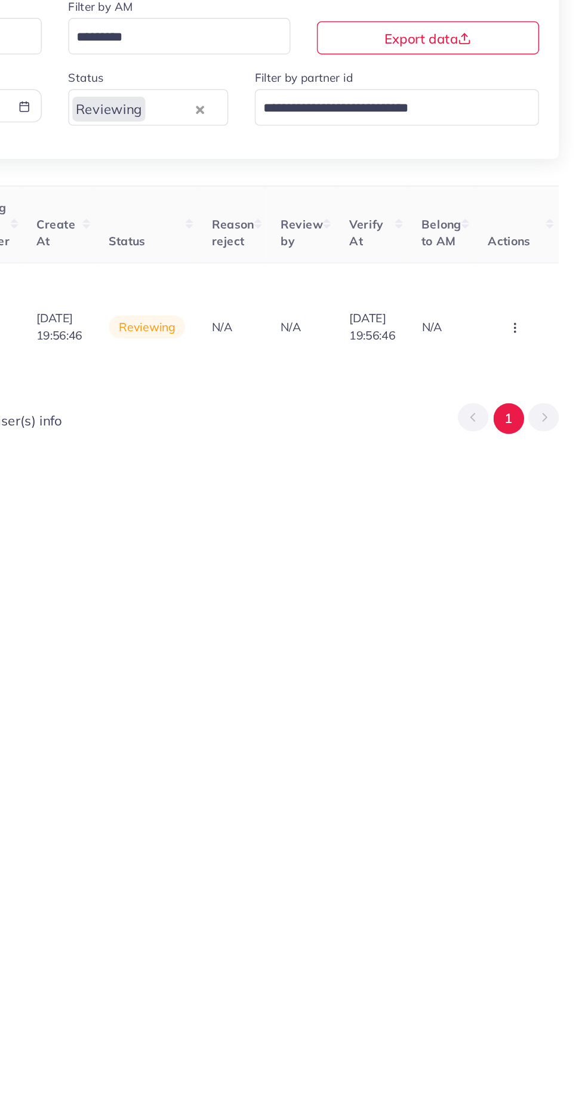
click at [534, 371] on circle "button" at bounding box center [534, 370] width 1 height 1
click at [537, 322] on link "Reject" at bounding box center [515, 318] width 94 height 26
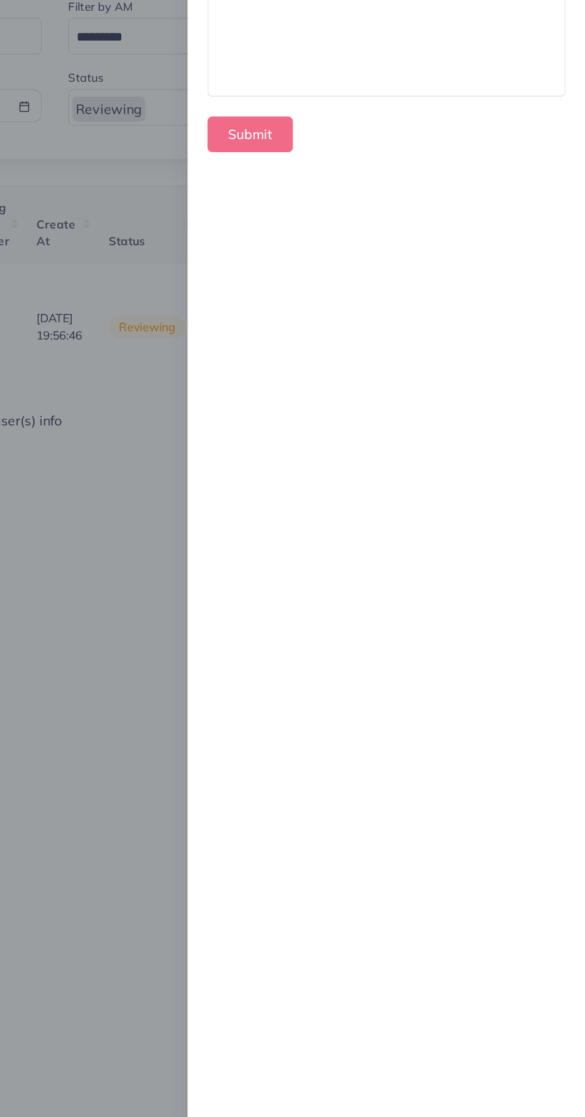
click at [358, 201] on div at bounding box center [441, 147] width 257 height 119
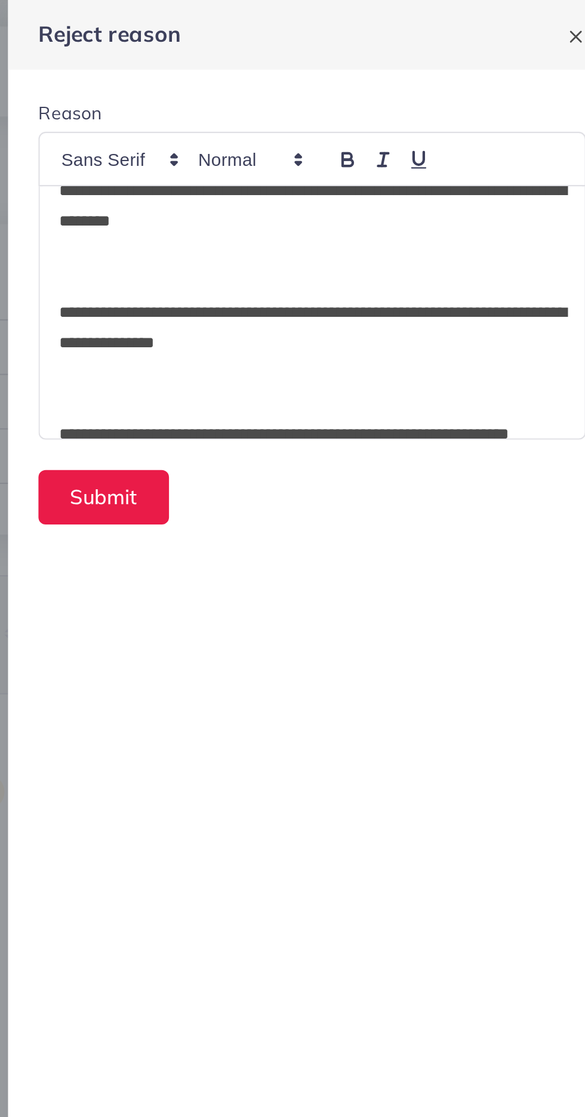
scroll to position [0, 0]
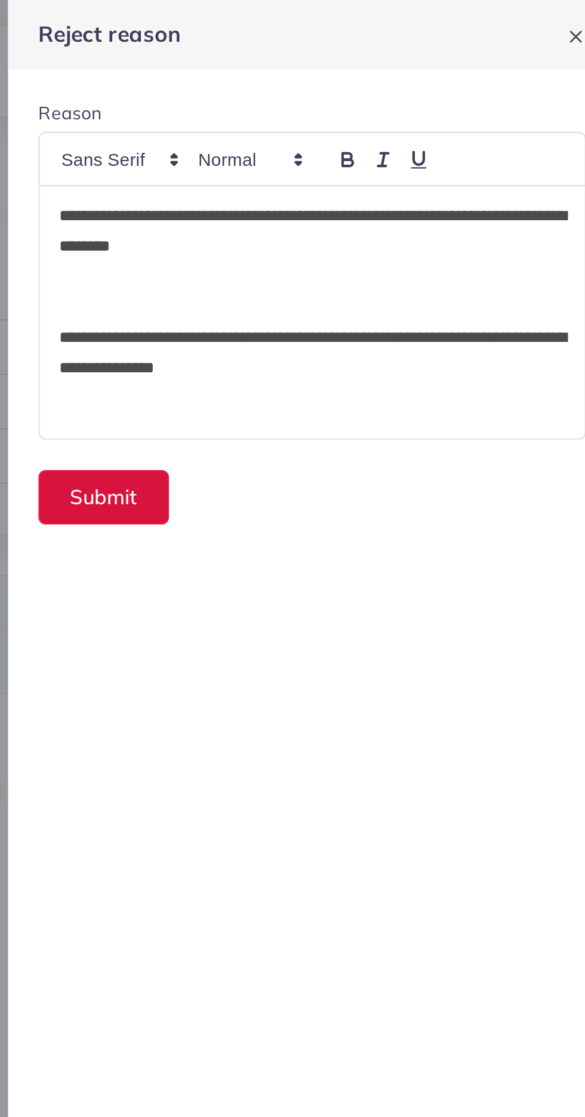
click at [349, 239] on button "Submit" at bounding box center [343, 234] width 61 height 26
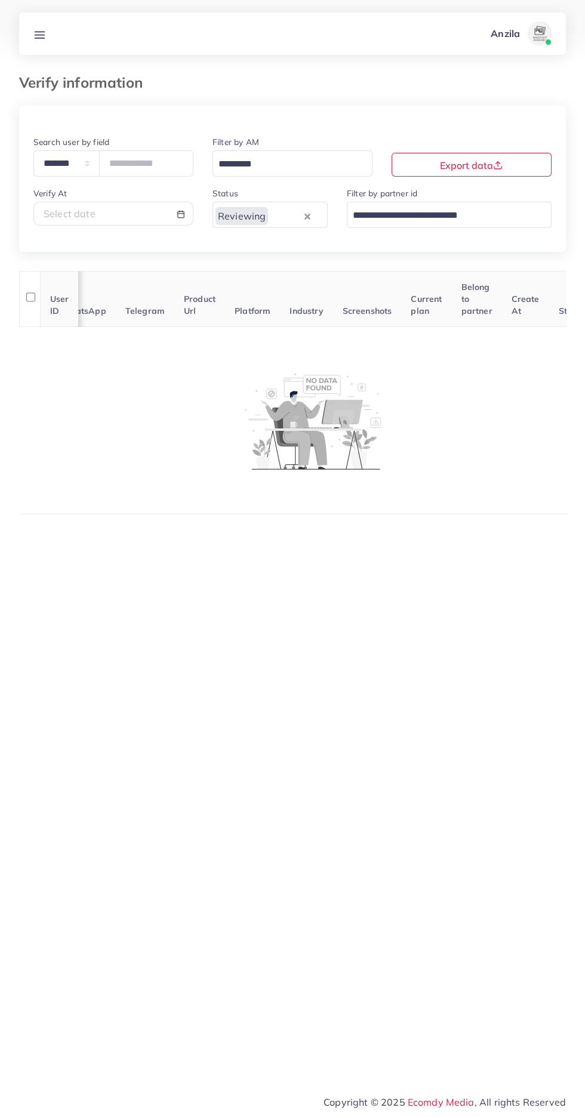
scroll to position [0, 219]
click at [133, 214] on div "Select date" at bounding box center [114, 214] width 140 height 14
select select "*"
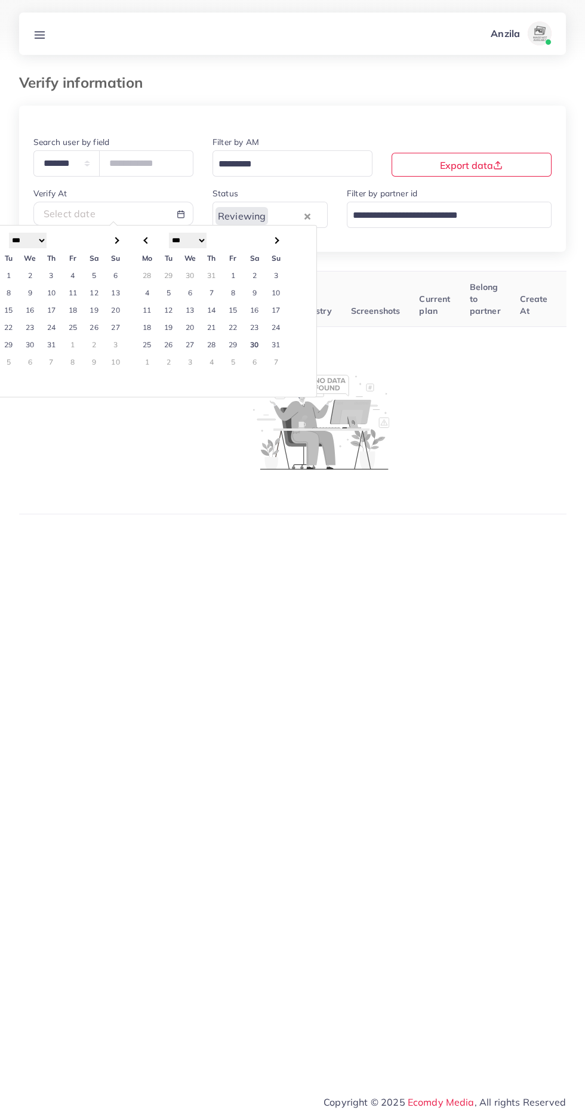
scroll to position [0, 218]
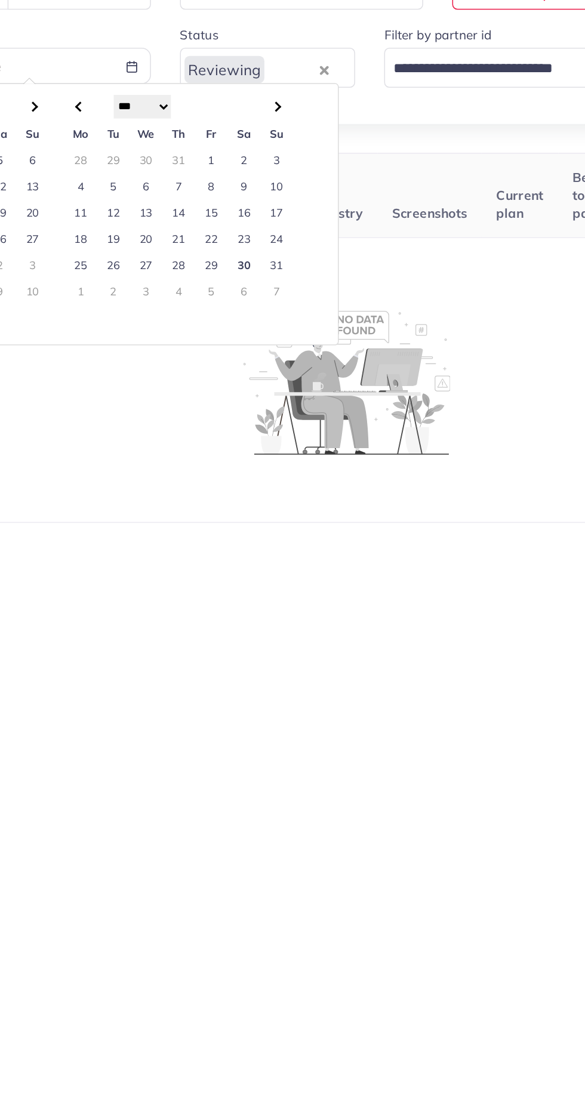
click at [255, 346] on td "30" at bounding box center [254, 344] width 21 height 17
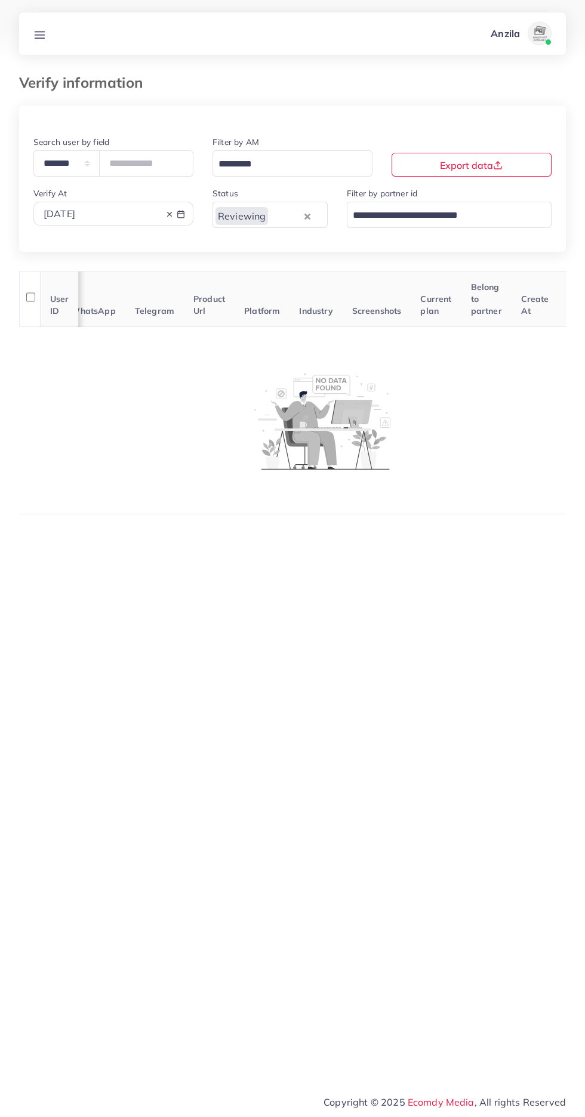
click at [36, 35] on line at bounding box center [40, 35] width 10 height 0
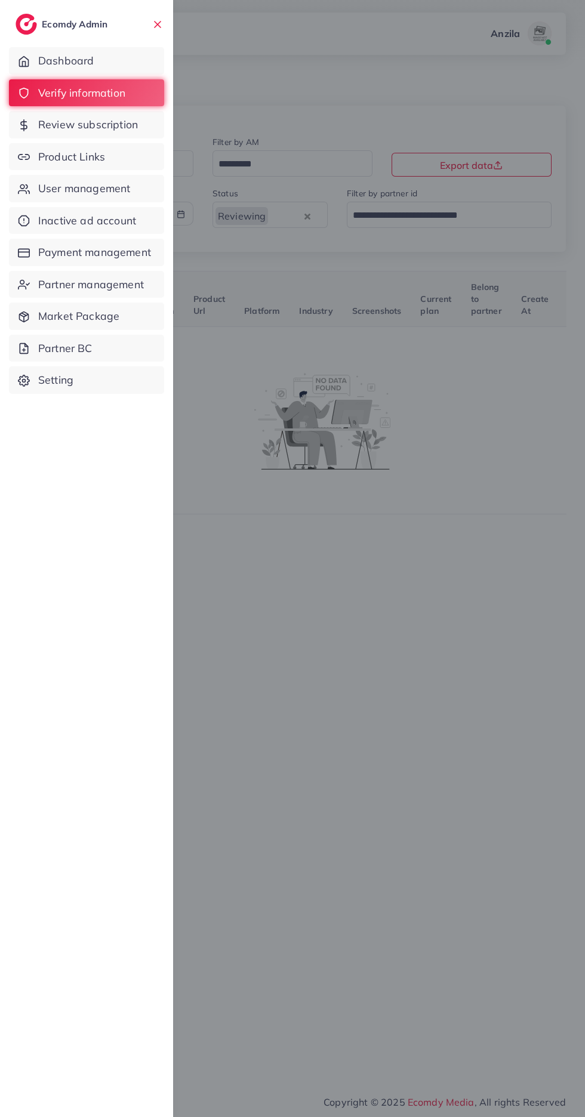
click at [49, 29] on h2 "Ecomdy Admin" at bounding box center [76, 24] width 69 height 11
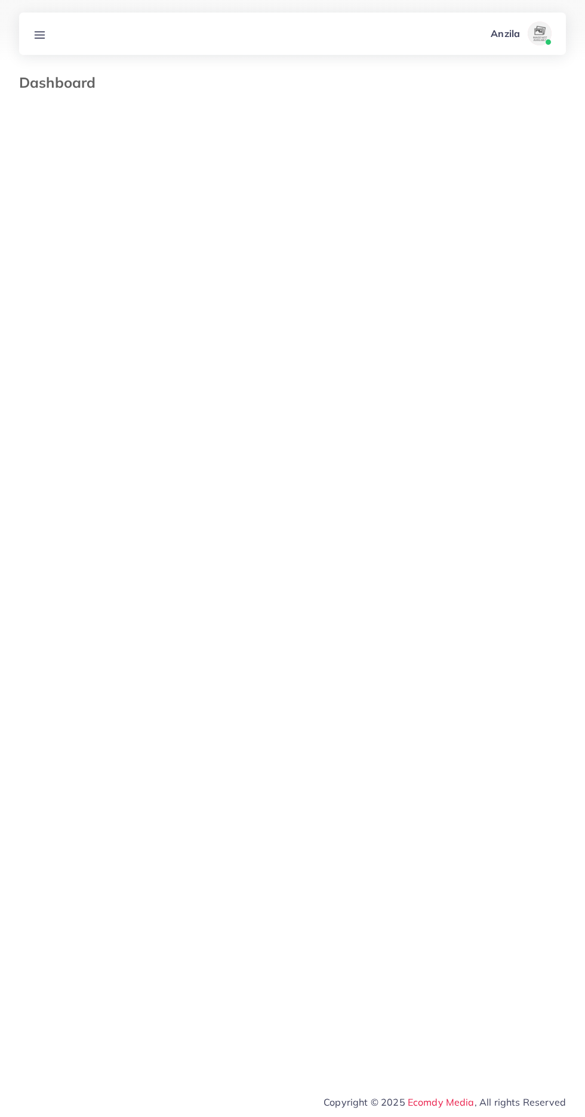
select select "*"
select select "****"
select select "*"
select select "****"
select select "*"
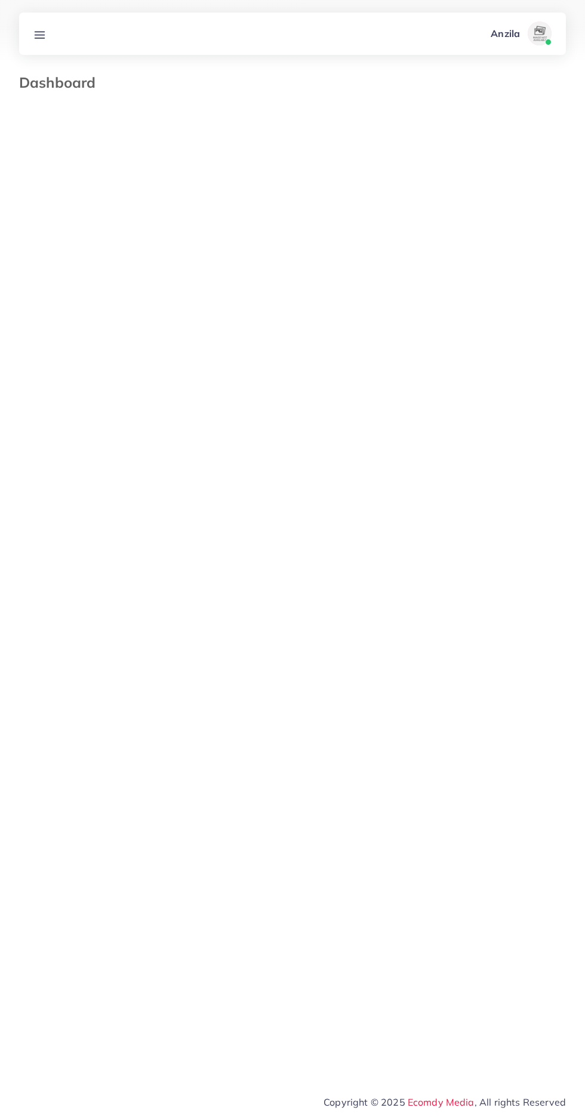
select select "****"
click at [39, 35] on line at bounding box center [40, 35] width 10 height 0
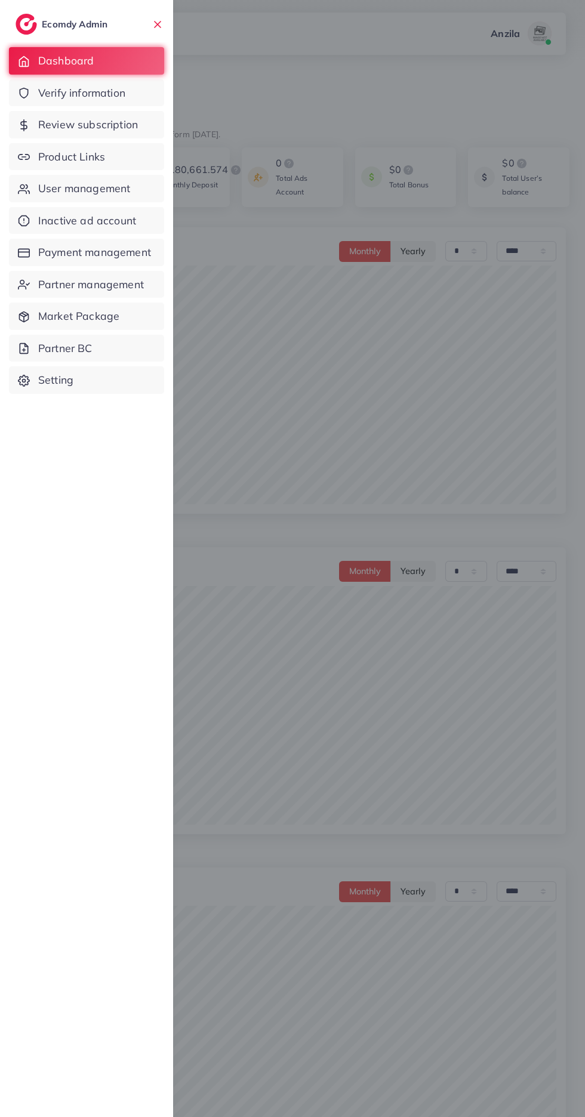
click at [54, 156] on span "Product Links" at bounding box center [71, 157] width 67 height 16
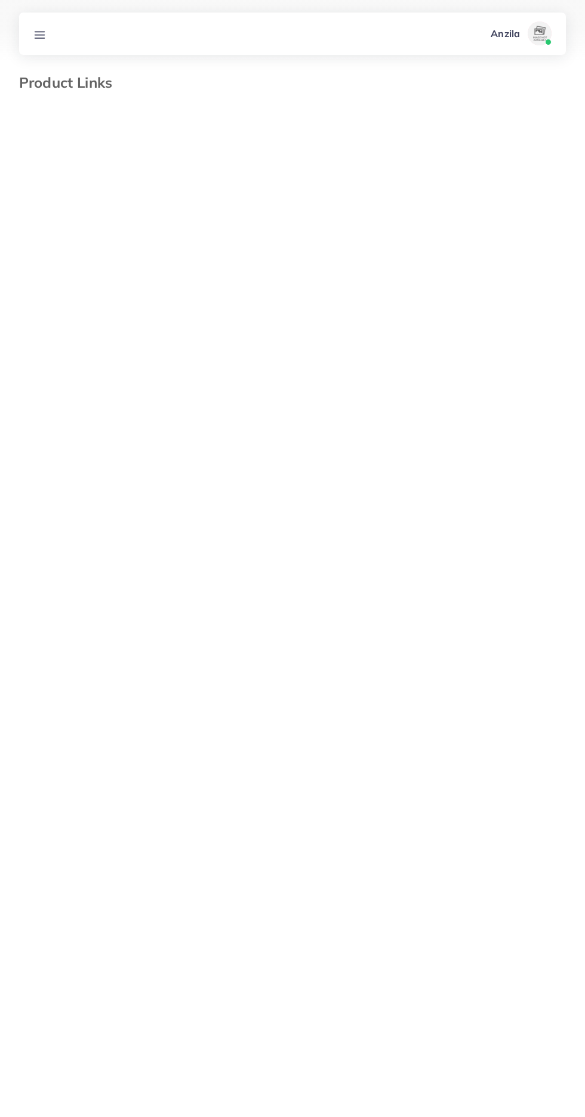
select select "*********"
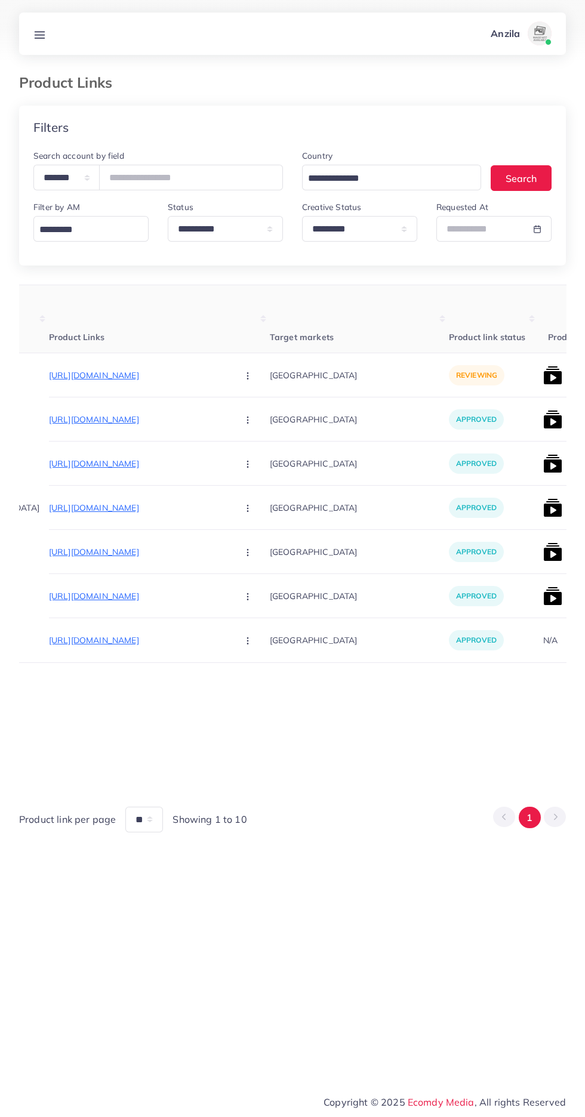
scroll to position [0, 211]
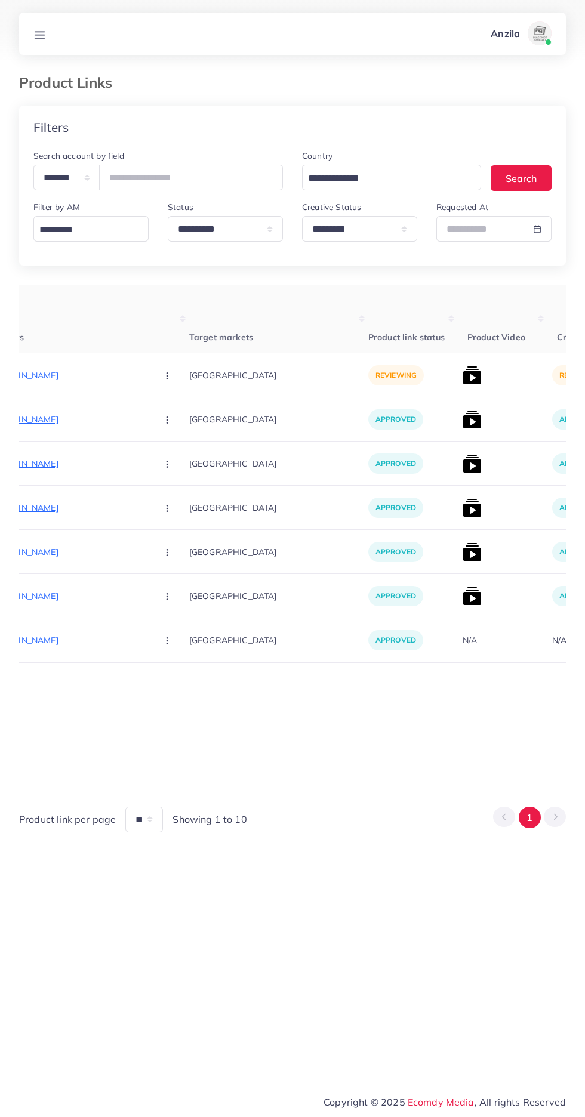
click at [47, 376] on p "[URL][DOMAIN_NAME]" at bounding box center [57, 375] width 179 height 14
click at [147, 377] on button "button" at bounding box center [168, 375] width 42 height 27
click at [153, 451] on link "Reject" at bounding box center [195, 438] width 94 height 26
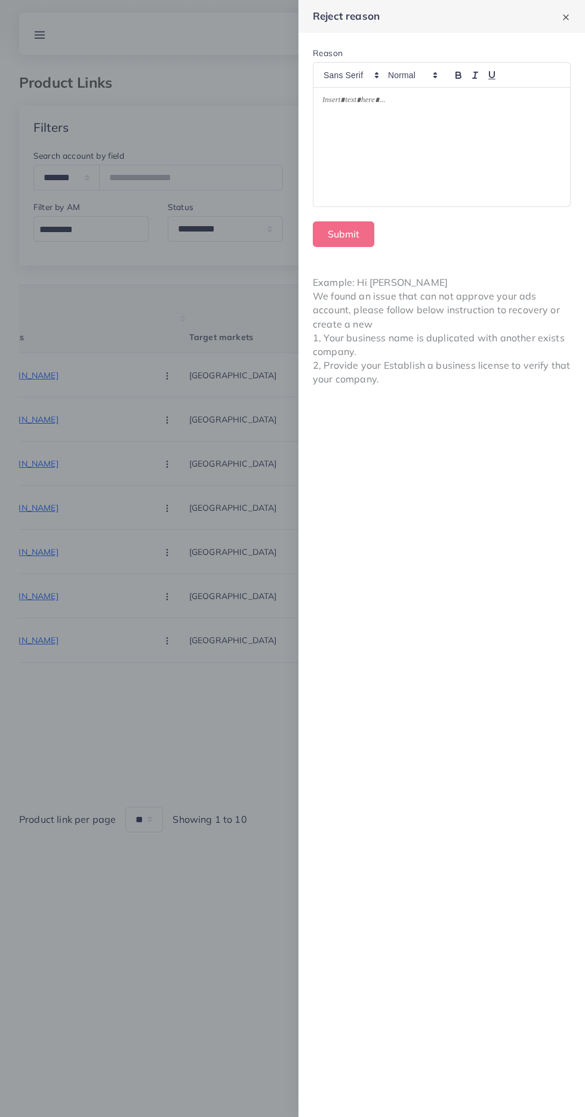
click at [470, 159] on div at bounding box center [441, 147] width 257 height 119
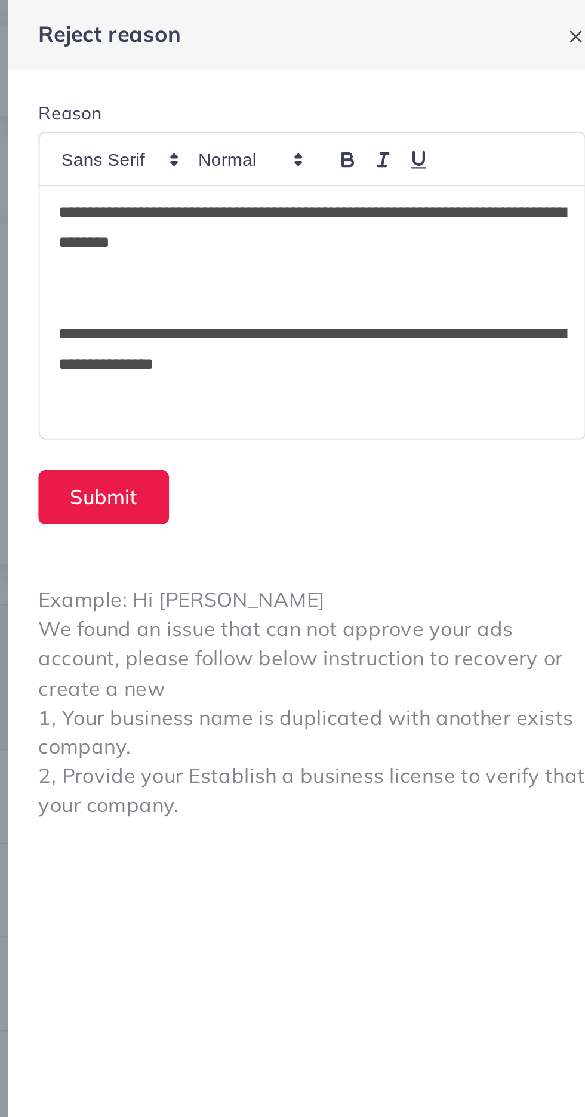
scroll to position [0, 0]
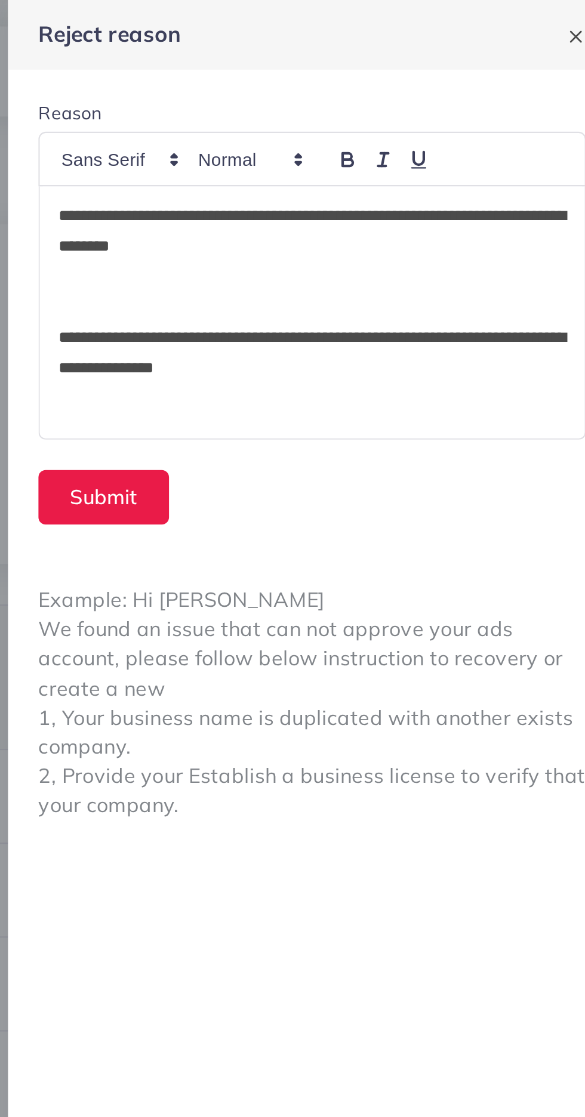
click at [420, 119] on p "**********" at bounding box center [441, 109] width 239 height 29
click at [344, 255] on form "**********" at bounding box center [441, 147] width 287 height 229
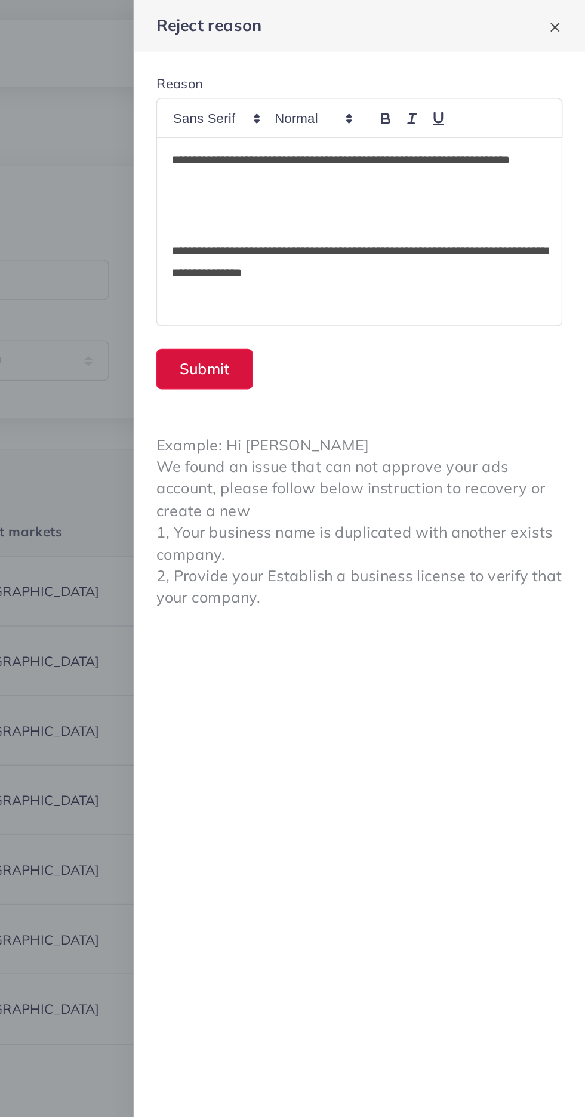
click at [332, 232] on button "Submit" at bounding box center [343, 234] width 61 height 26
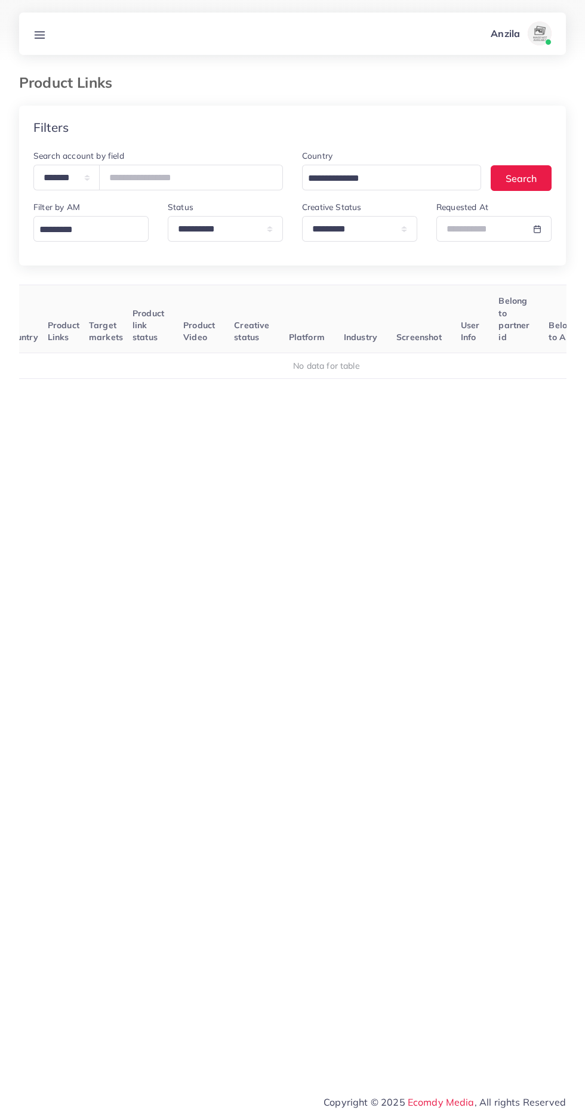
scroll to position [0, 50]
click at [90, 183] on select "**********" at bounding box center [66, 178] width 66 height 26
select select "*****"
paste input "**********"
type input "**********"
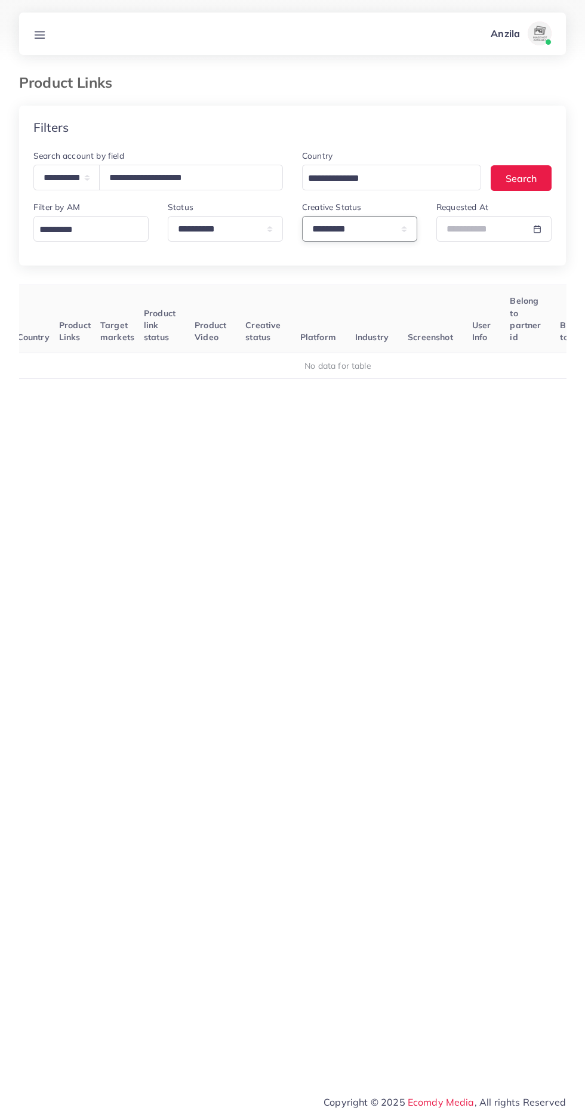
click at [359, 227] on select "**********" at bounding box center [359, 229] width 115 height 26
select select
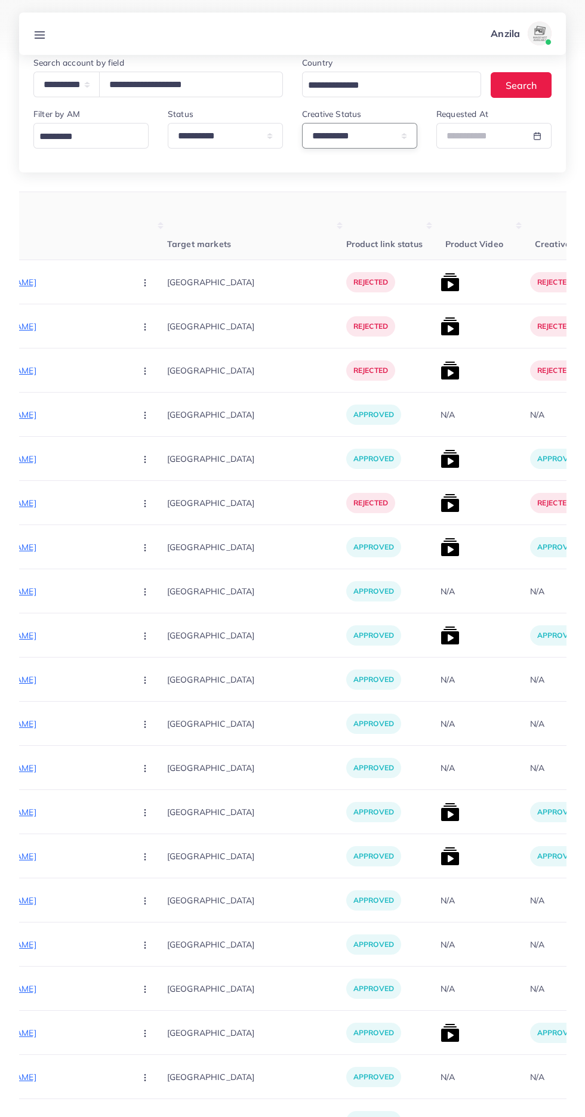
scroll to position [0, 0]
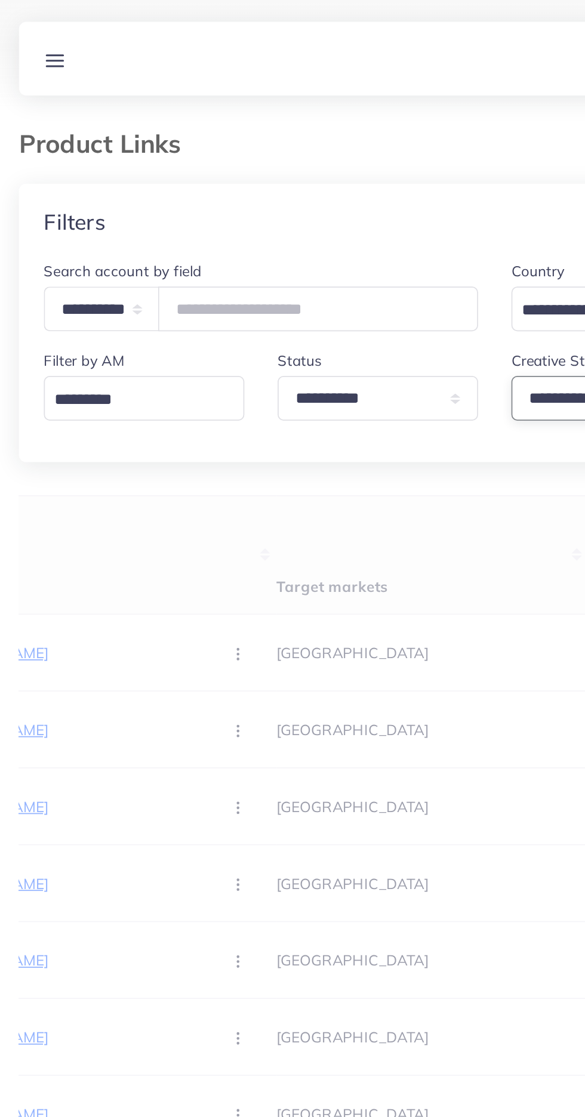
click at [324, 231] on select "**********" at bounding box center [359, 229] width 115 height 26
select select "*********"
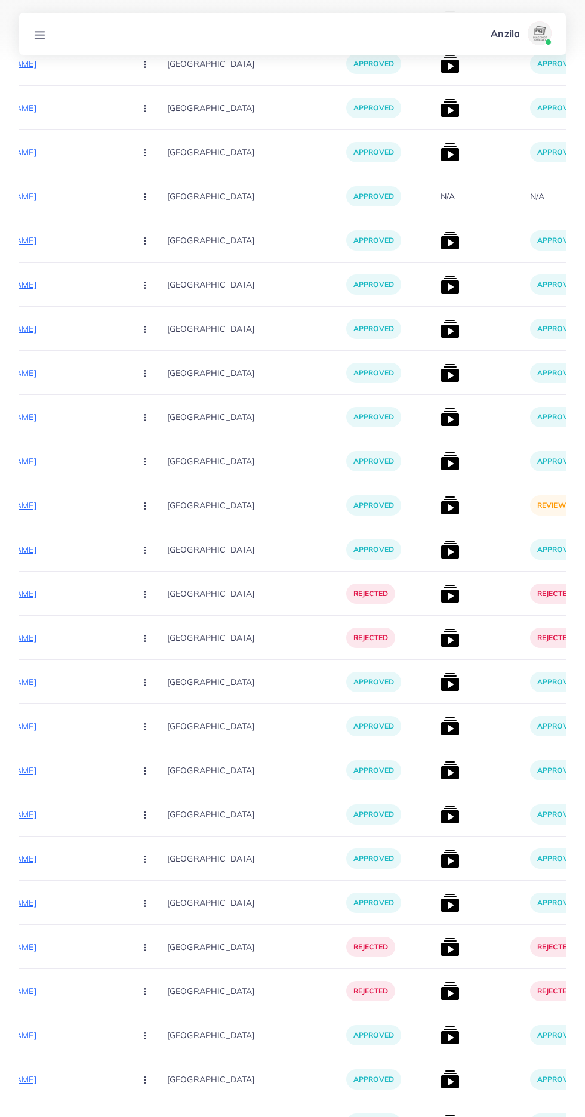
scroll to position [498, 0]
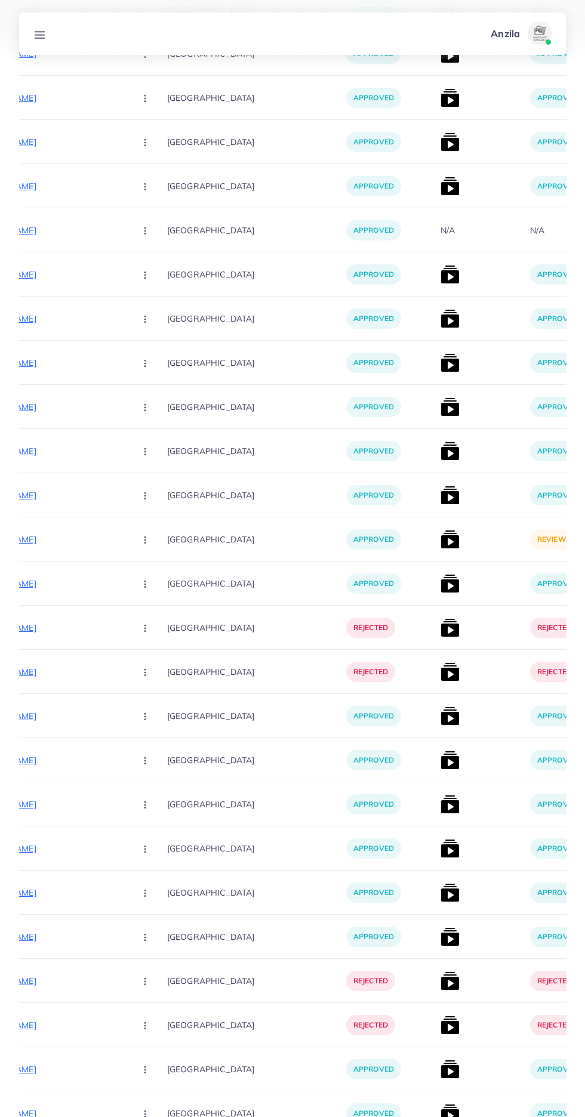
click at [441, 546] on img at bounding box center [450, 539] width 19 height 19
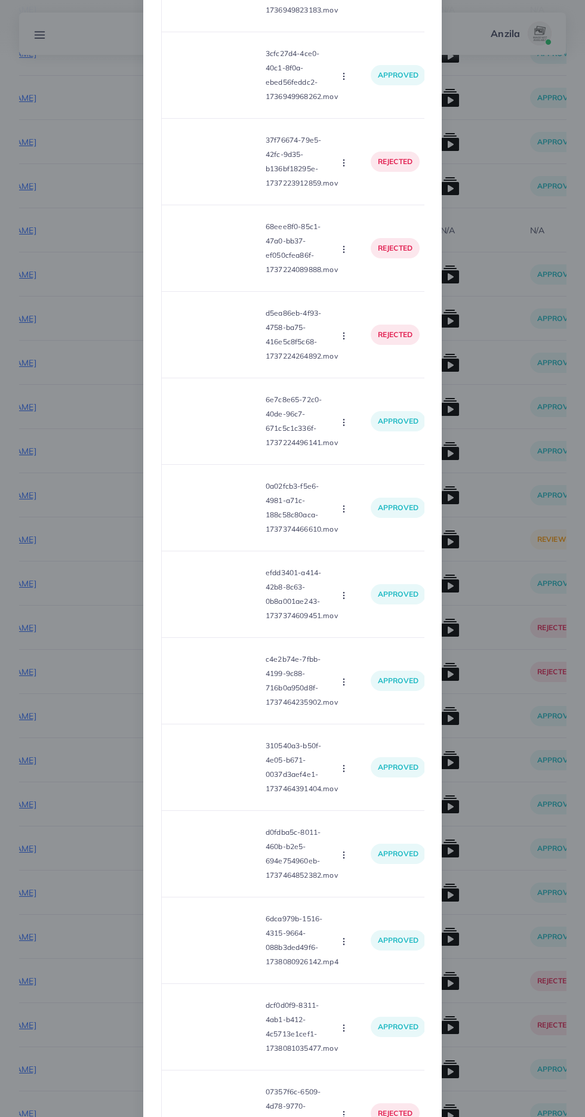
scroll to position [830, 0]
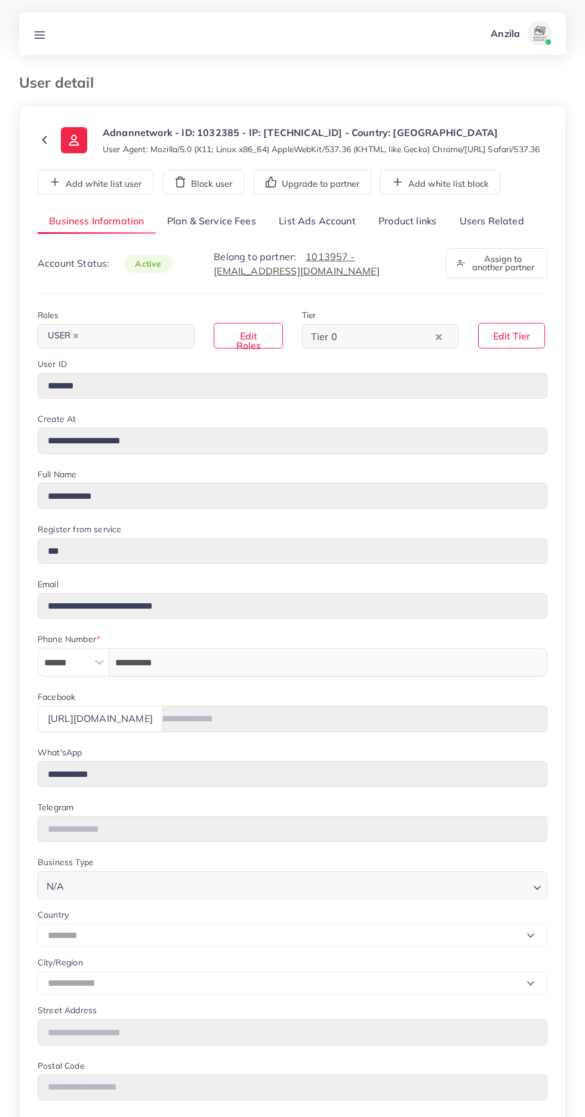
select select "********"
click at [492, 229] on link "Users Related" at bounding box center [491, 222] width 87 height 26
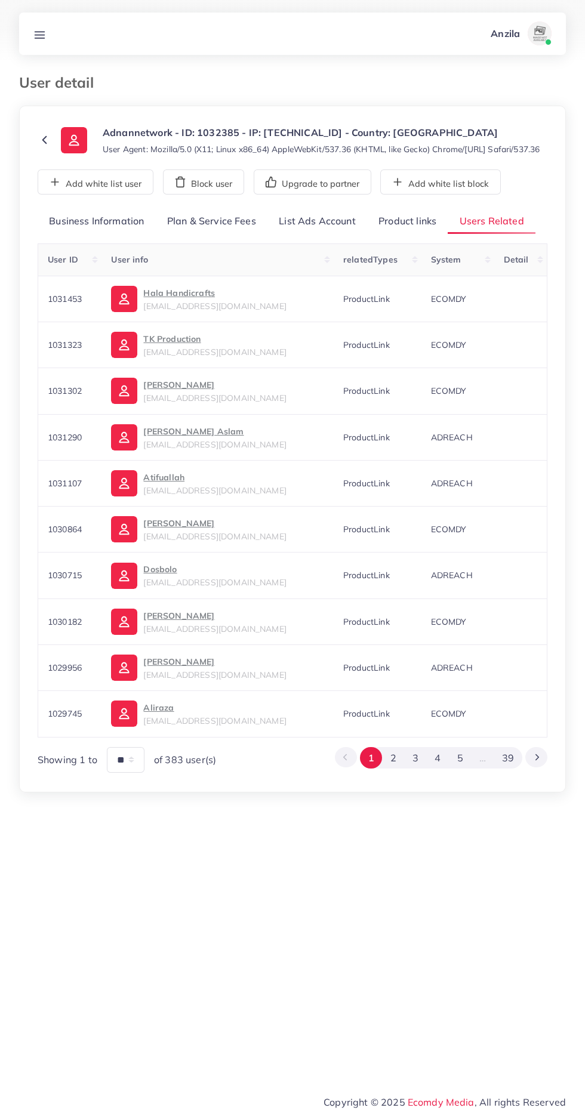
click at [398, 248] on div "**********" at bounding box center [293, 491] width 510 height 564
click at [409, 233] on link "Product links" at bounding box center [407, 222] width 81 height 26
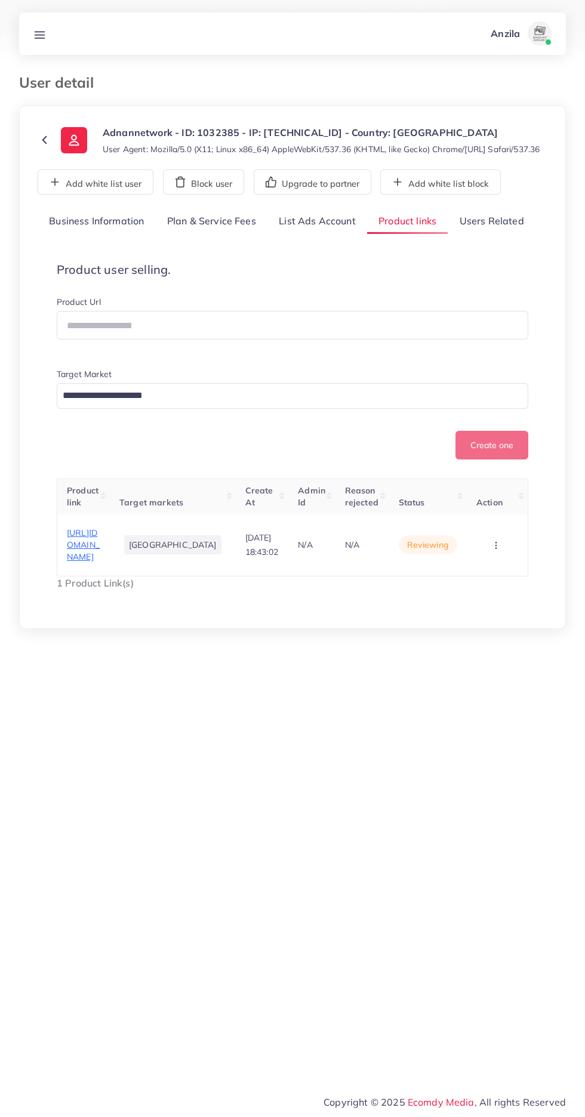
click at [100, 562] on span "[URL][DOMAIN_NAME]" at bounding box center [83, 545] width 33 height 35
click at [497, 550] on icon "button" at bounding box center [496, 546] width 10 height 10
click at [480, 506] on span "Approve" at bounding box center [474, 500] width 39 height 12
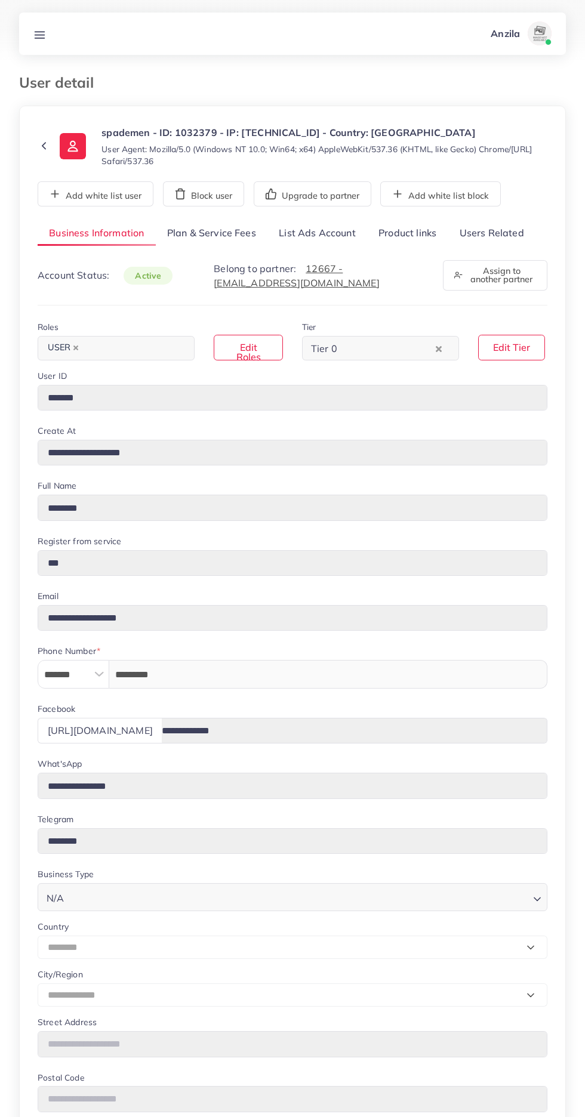
select select "********"
click at [488, 227] on link "Users Related" at bounding box center [491, 234] width 87 height 26
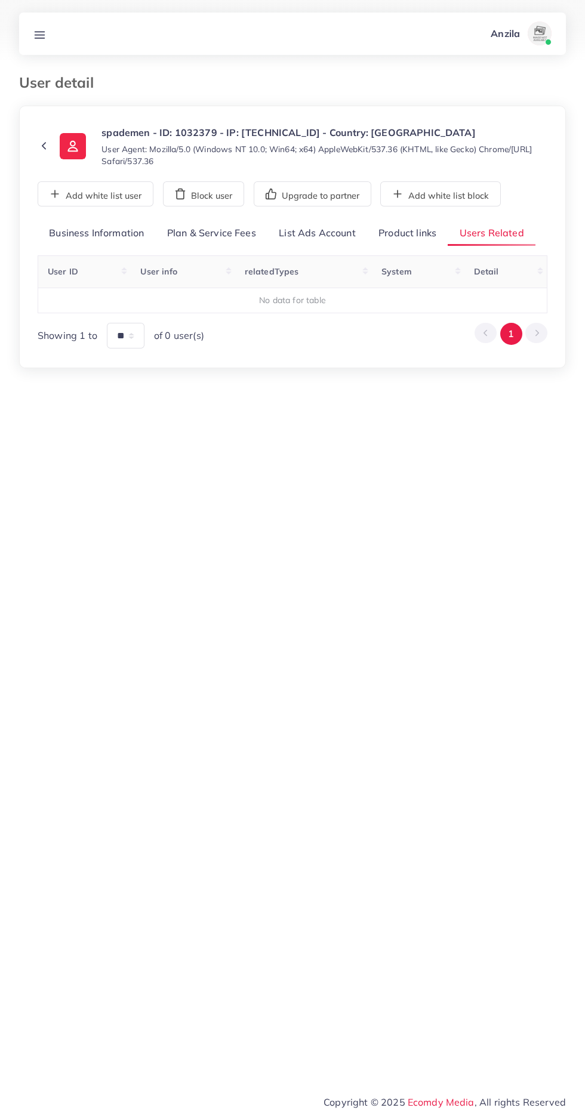
click at [405, 232] on link "Product links" at bounding box center [407, 234] width 81 height 26
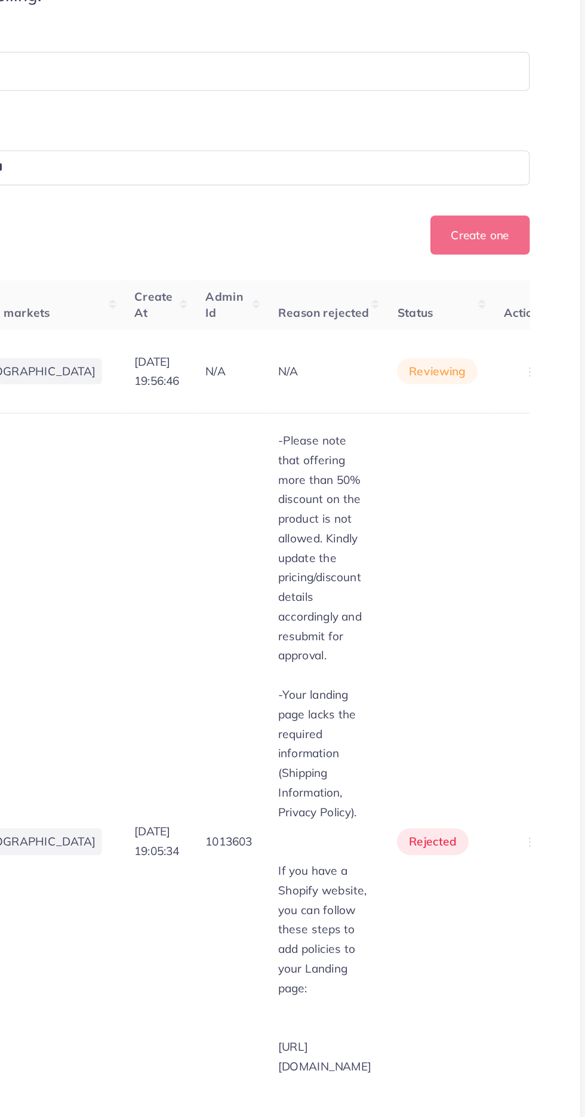
scroll to position [0, 2]
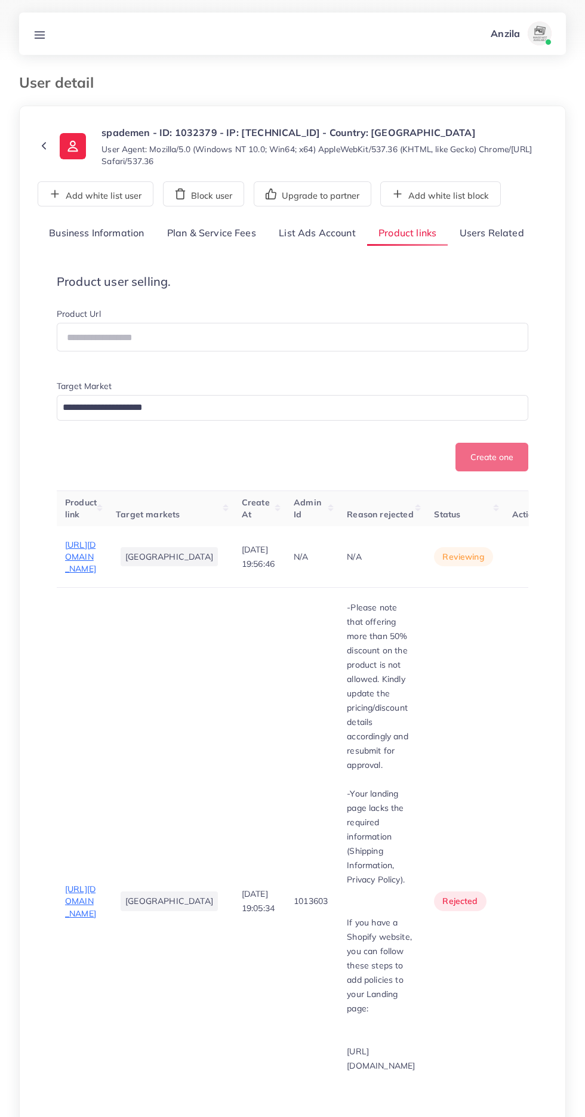
click at [72, 884] on span "[URL][DOMAIN_NAME]" at bounding box center [80, 901] width 31 height 35
click at [92, 575] on span "[URL][DOMAIN_NAME]" at bounding box center [80, 557] width 31 height 35
click at [347, 916] on p "If you have a Shopify website, you can follow these steps to add policies to yo…" at bounding box center [381, 966] width 68 height 100
click at [414, 901] on p at bounding box center [381, 908] width 68 height 14
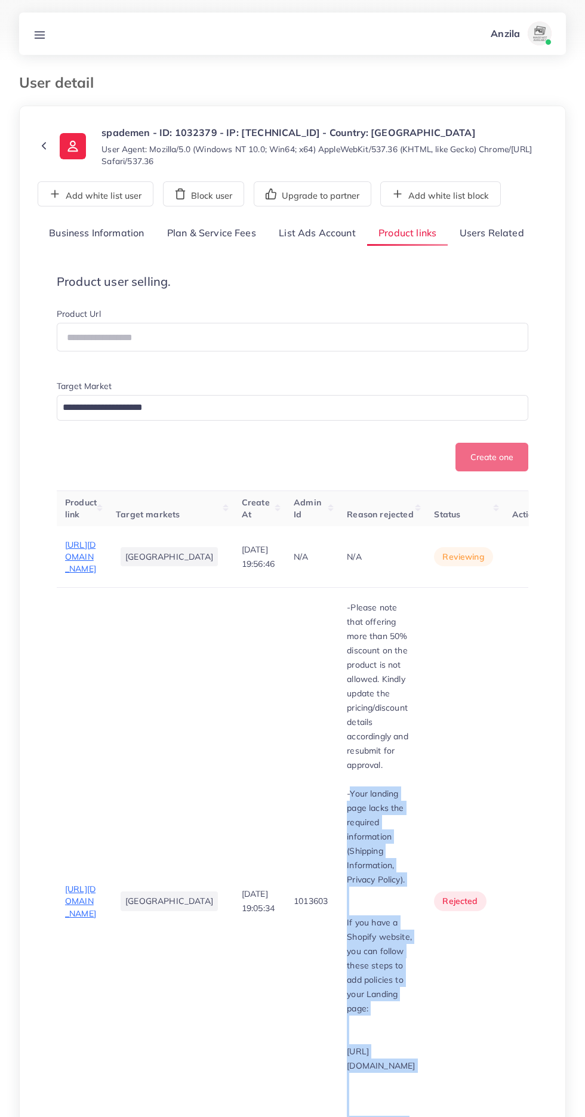
copy div "Your landing page lacks the required information (Shipping Information, Privacy…"
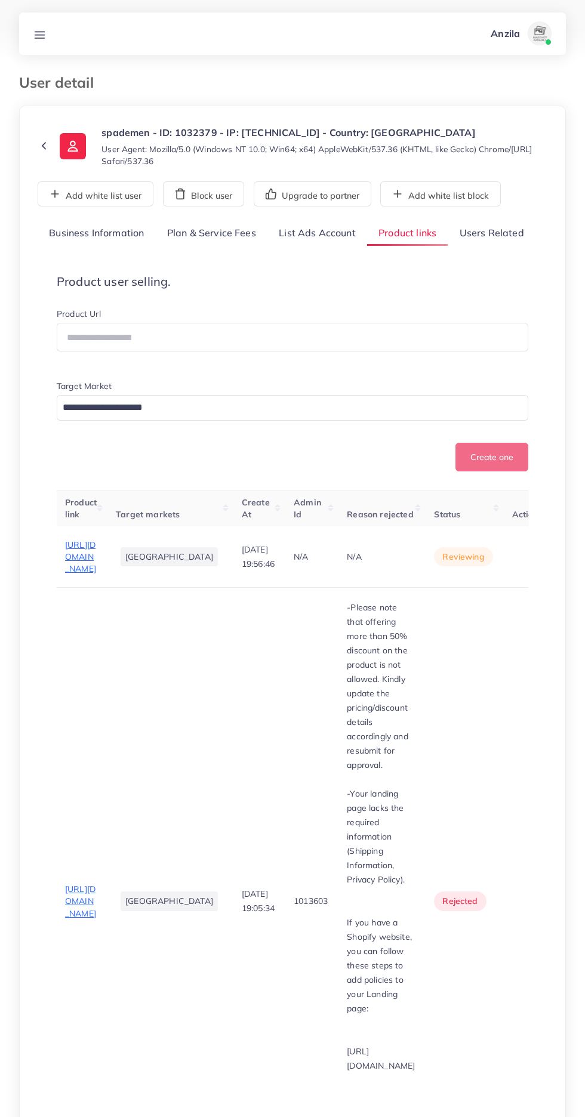
scroll to position [0, 100]
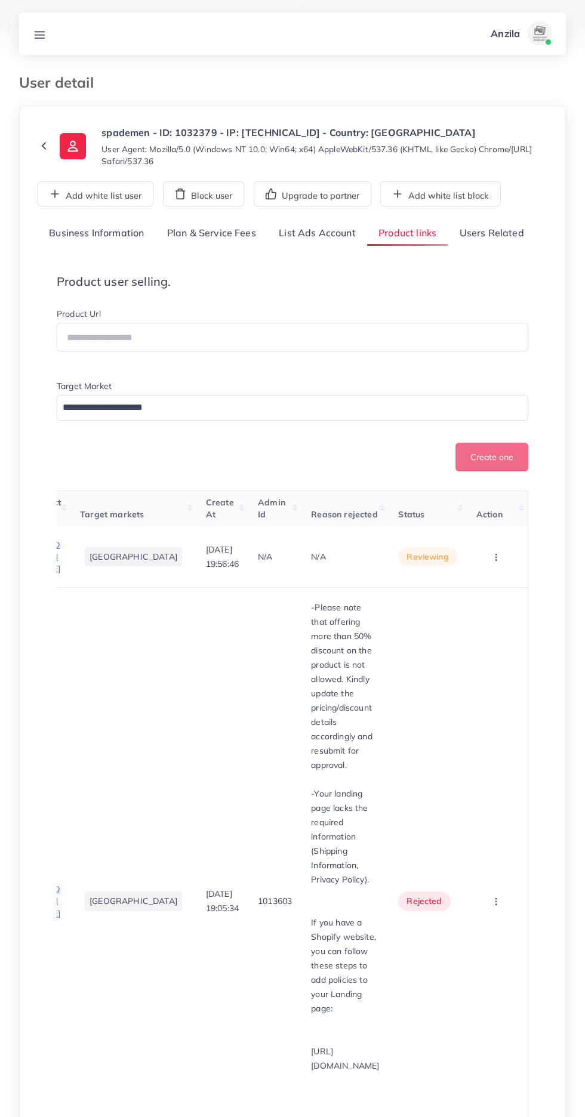
click at [495, 555] on circle "button" at bounding box center [495, 555] width 1 height 1
click at [497, 633] on link "Reject" at bounding box center [477, 619] width 94 height 26
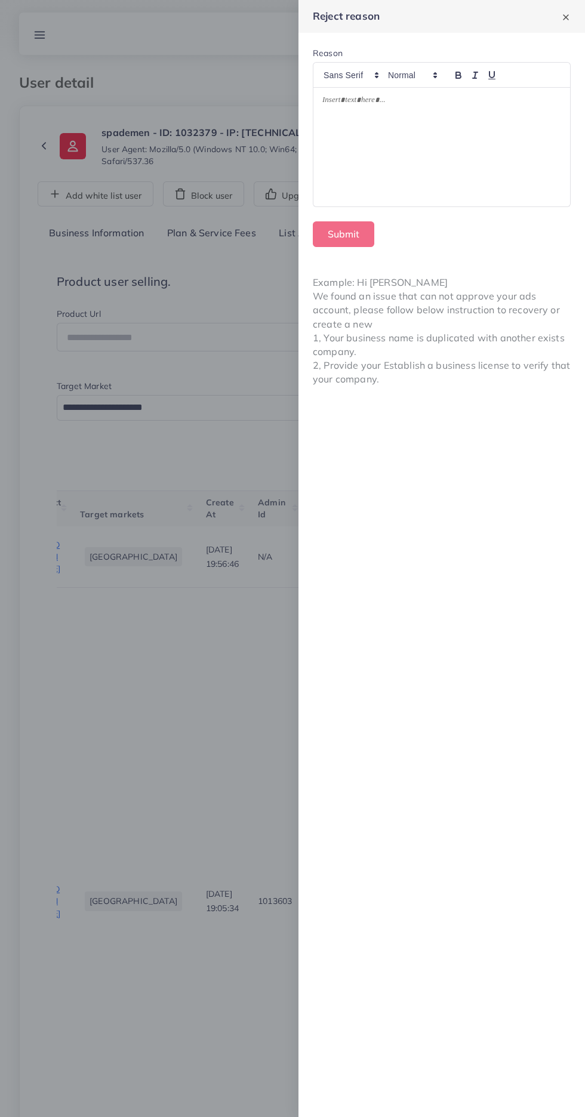
click at [464, 175] on div at bounding box center [441, 147] width 257 height 119
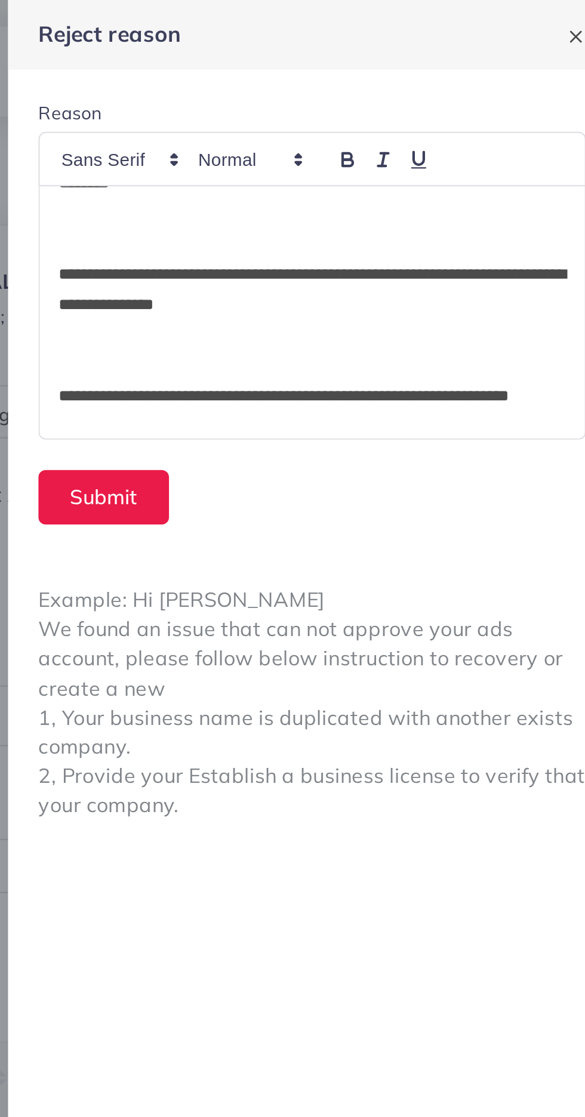
scroll to position [0, 0]
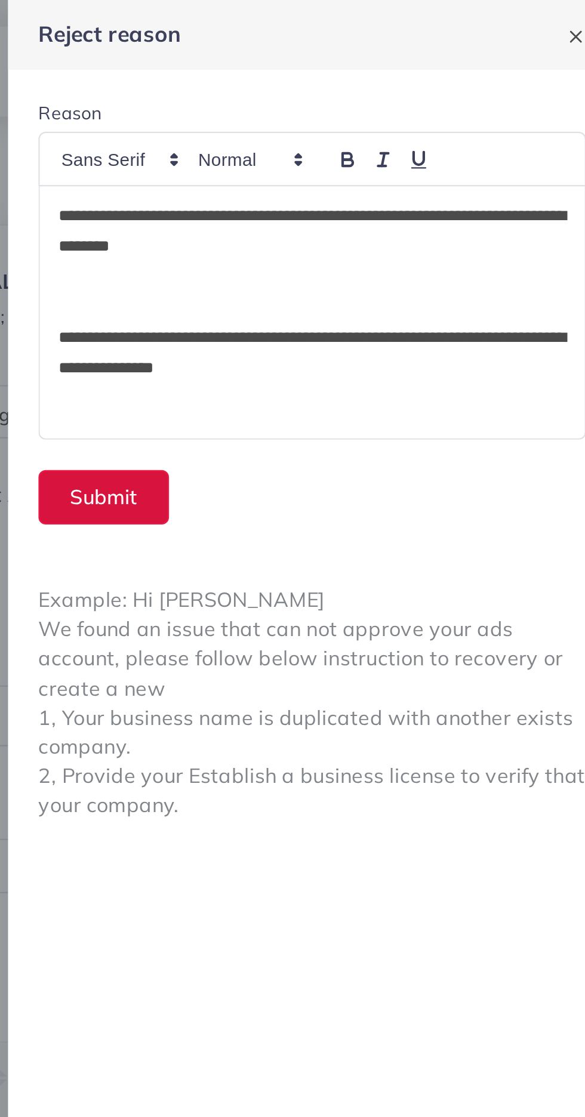
click at [341, 238] on button "Submit" at bounding box center [343, 234] width 61 height 26
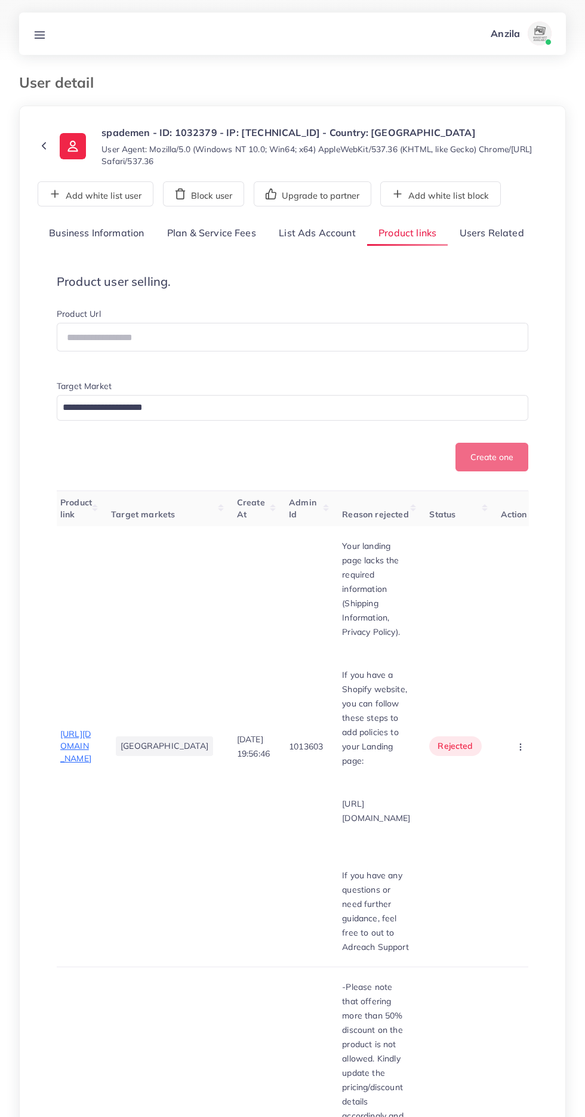
scroll to position [0, 3]
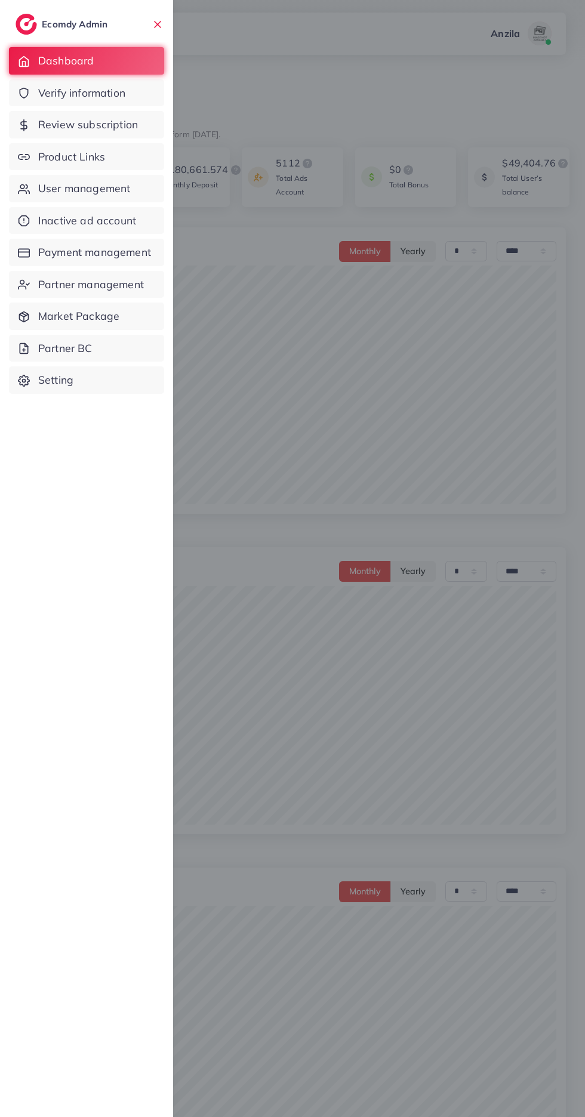
select select "*"
select select "****"
select select "*"
select select "****"
select select "*"
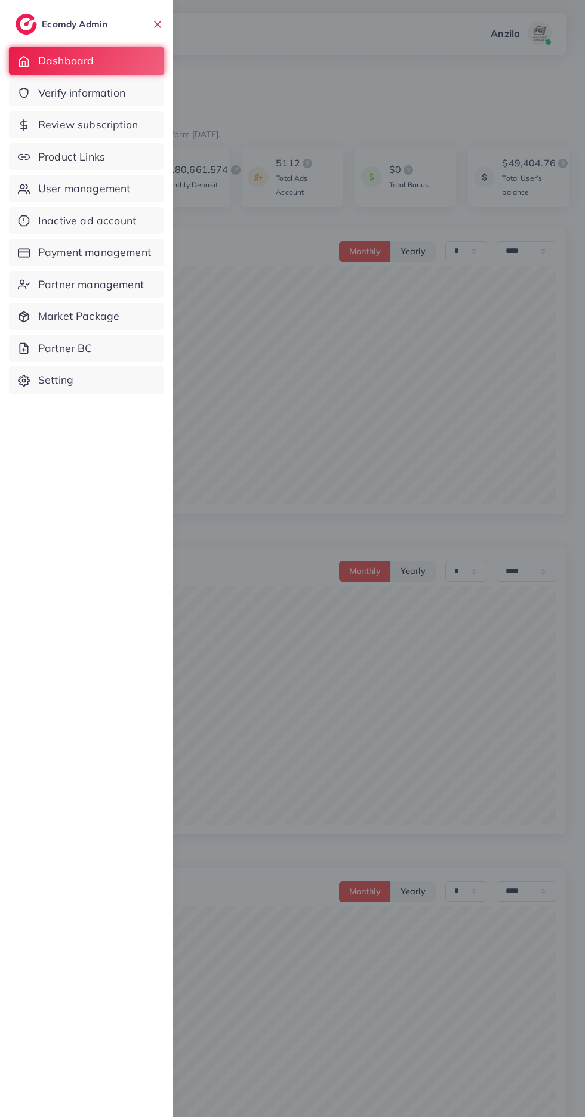
select select "****"
click at [59, 98] on span "Verify information" at bounding box center [81, 93] width 87 height 16
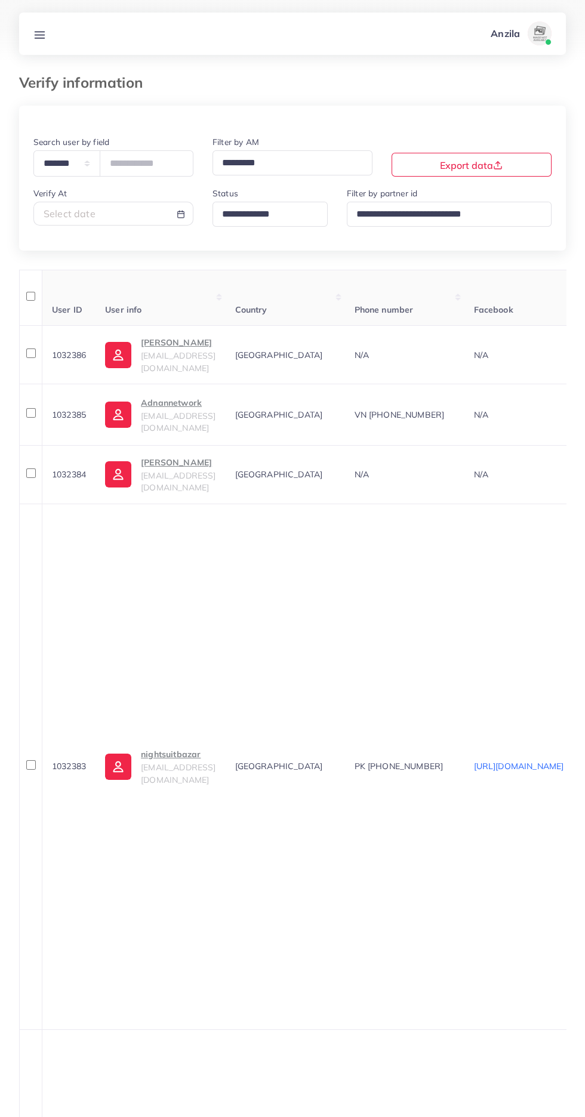
click at [291, 217] on input "Search for option" at bounding box center [265, 214] width 94 height 19
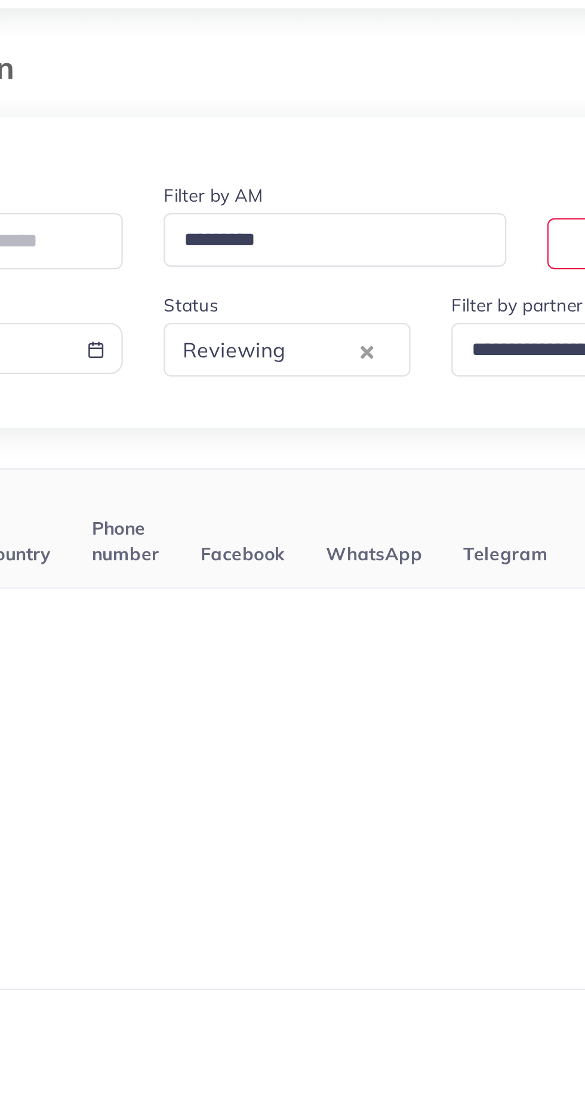
scroll to position [0, 1]
